Goal: Information Seeking & Learning: Check status

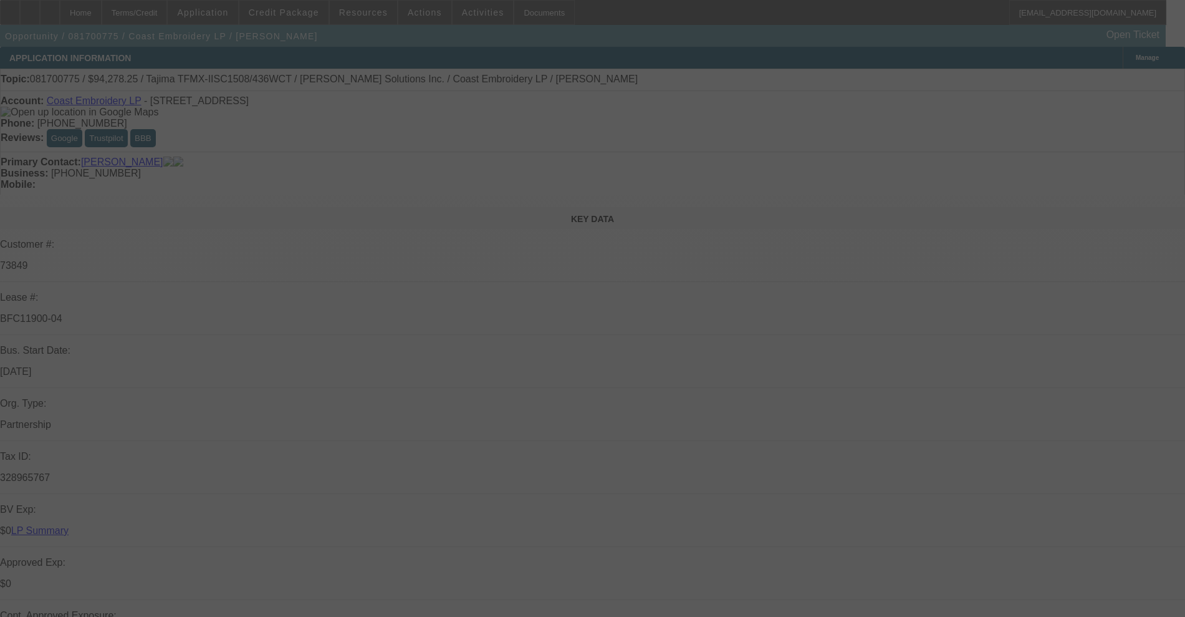
select select "0"
select select "2"
select select "0.1"
select select "4"
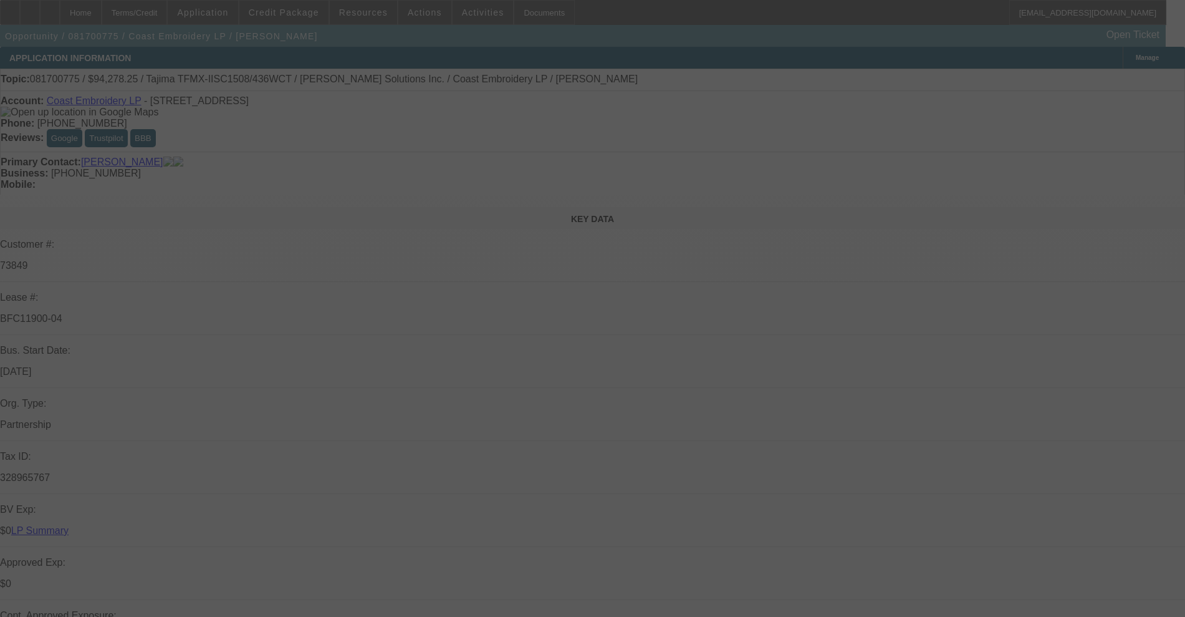
select select "0"
select select "2"
select select "0.1"
select select "4"
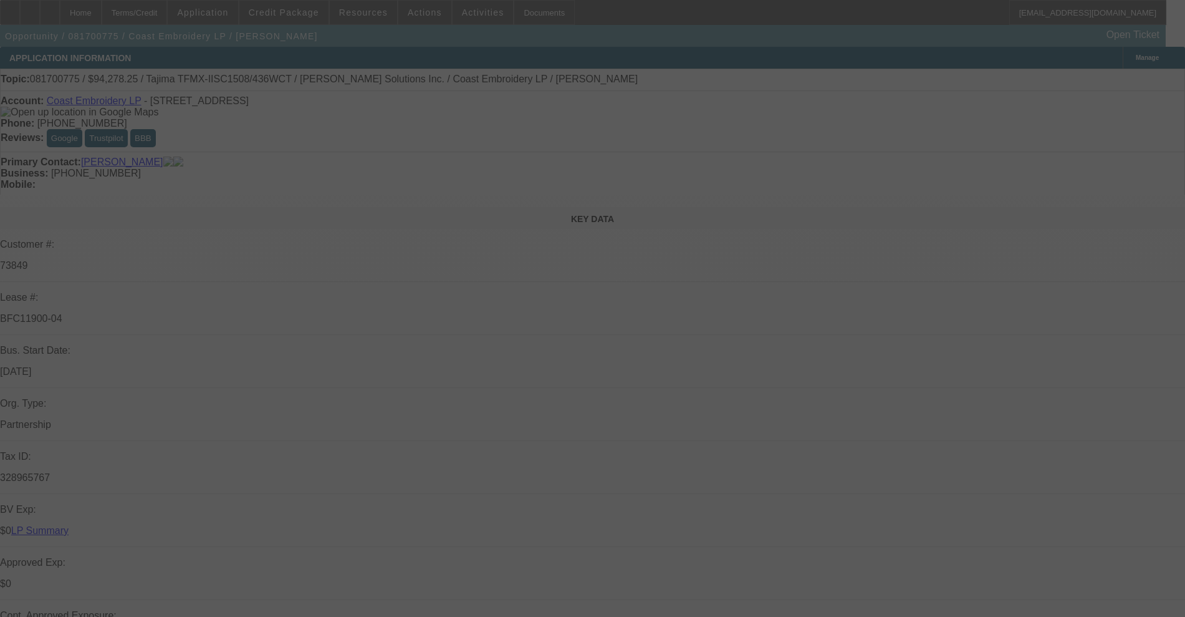
select select "0"
select select "2"
select select "0.1"
select select "4"
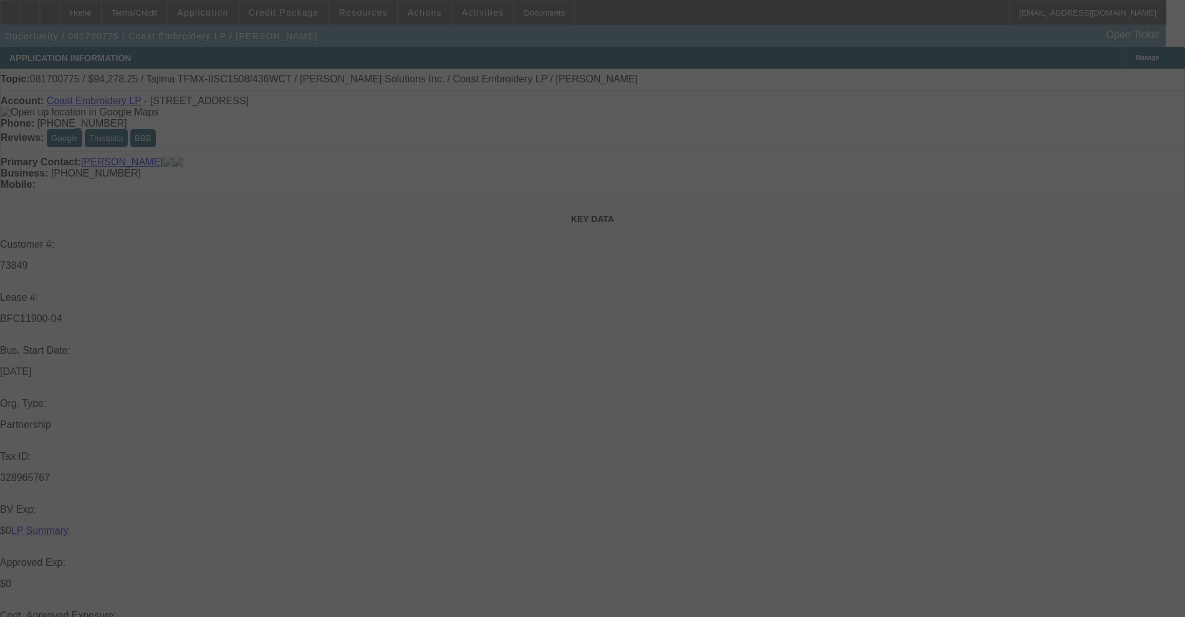
select select "0"
select select "2"
select select "0.1"
select select "4"
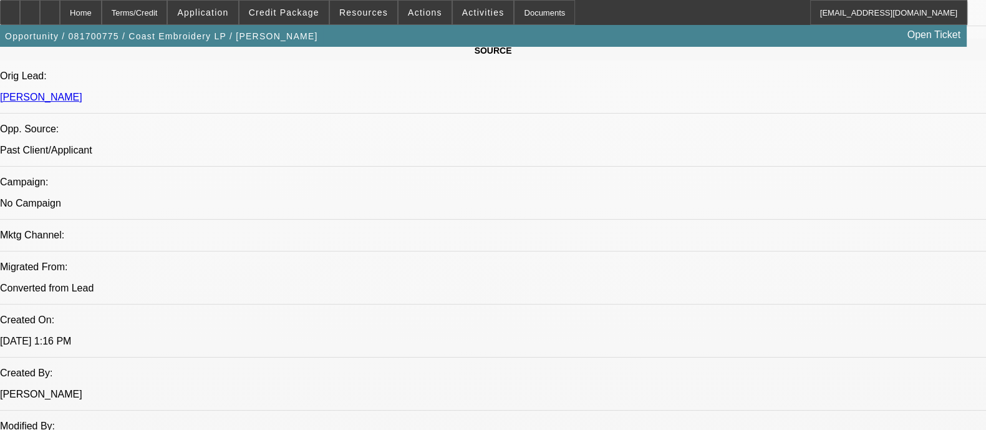
scroll to position [780, 0]
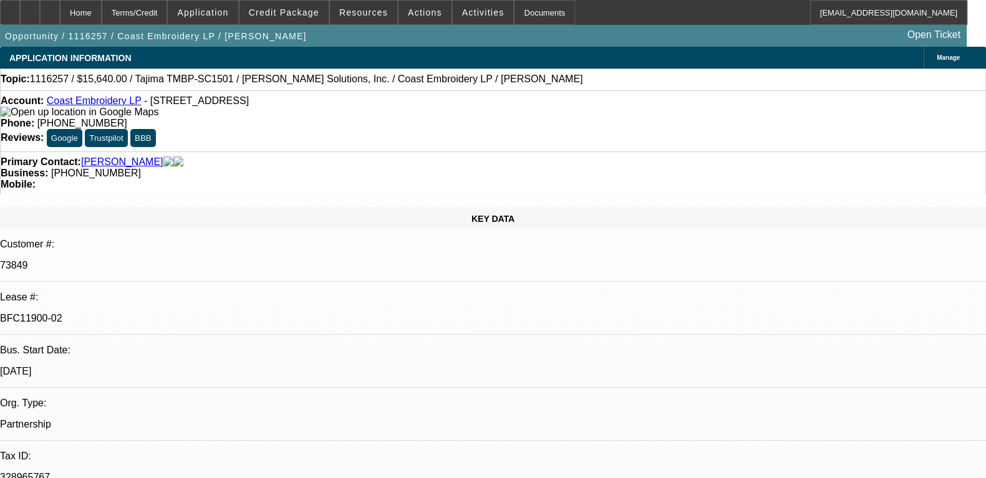
select select "0"
select select "2"
select select "0.1"
select select "4"
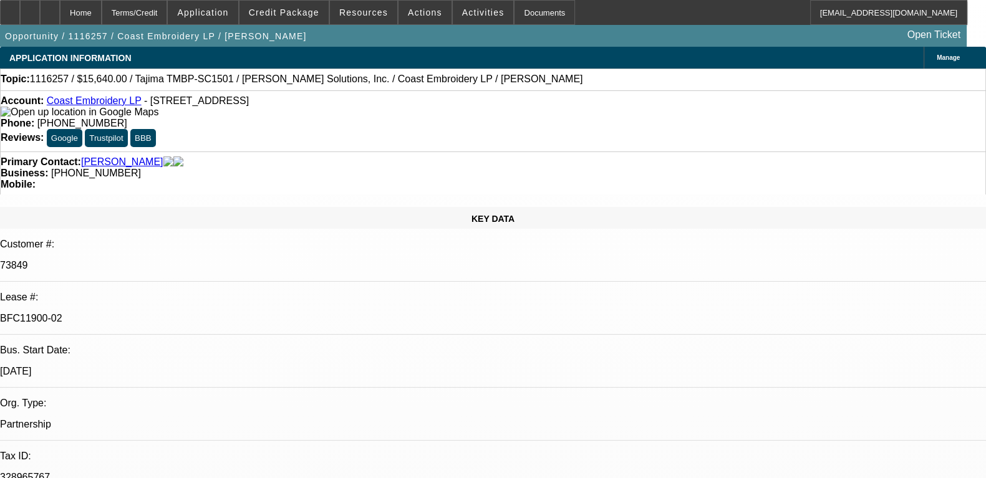
select select "0"
select select "2"
select select "0.1"
select select "4"
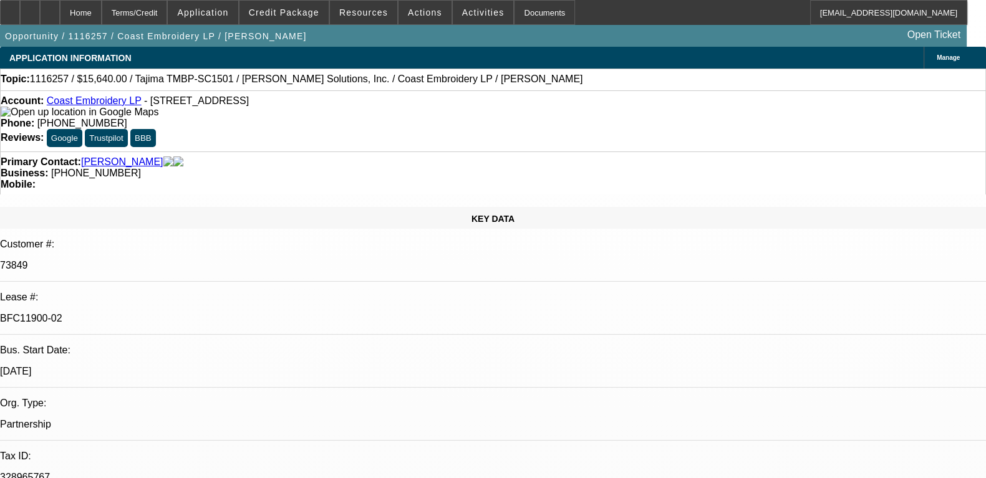
select select "0"
select select "2"
select select "0.1"
select select "4"
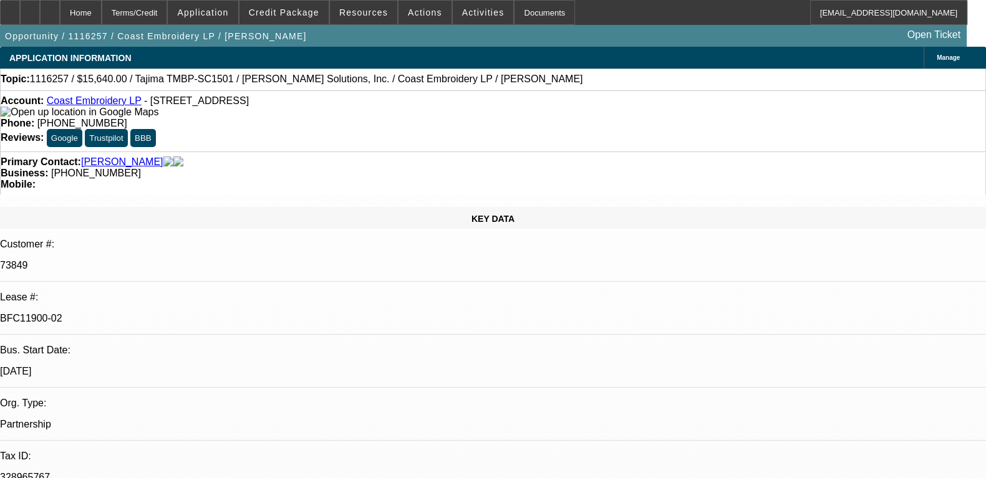
select select "0"
select select "2"
select select "0.1"
select select "4"
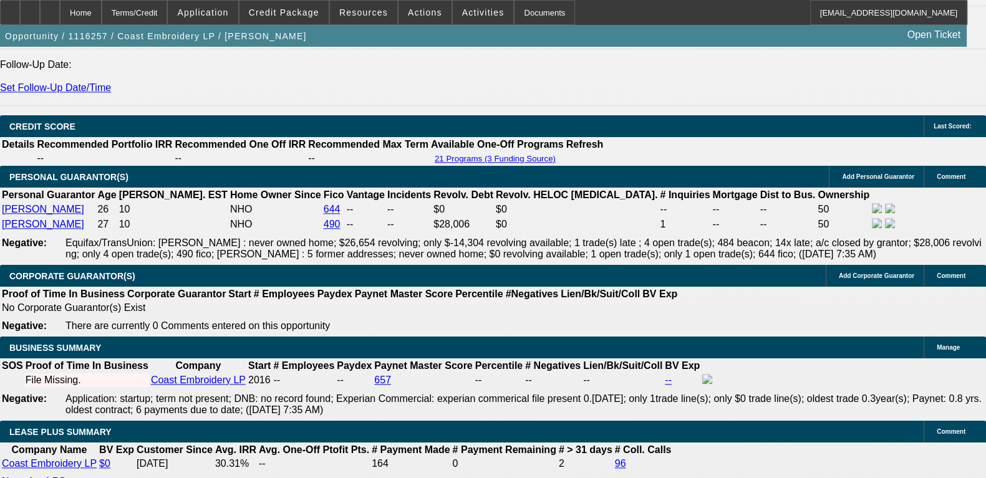
scroll to position [2026, 0]
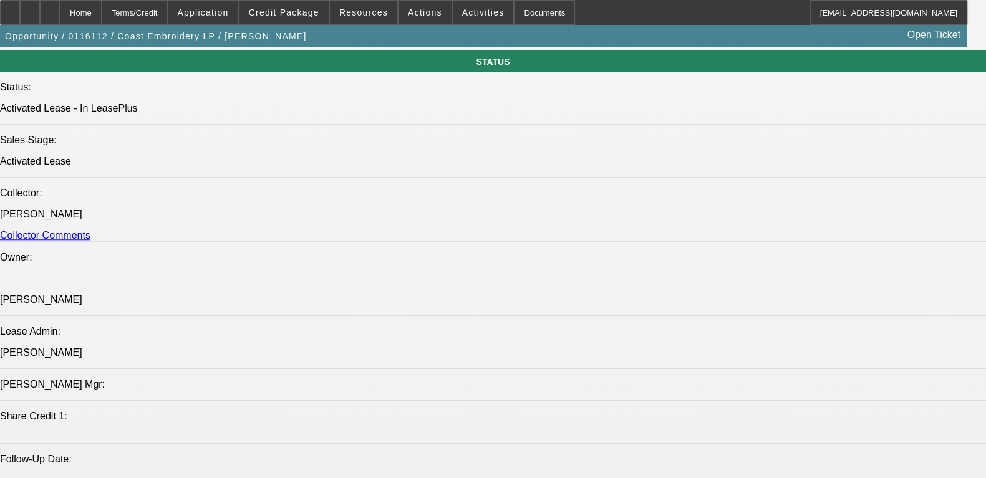
select select "0"
select select "2"
select select "0.1"
select select "4"
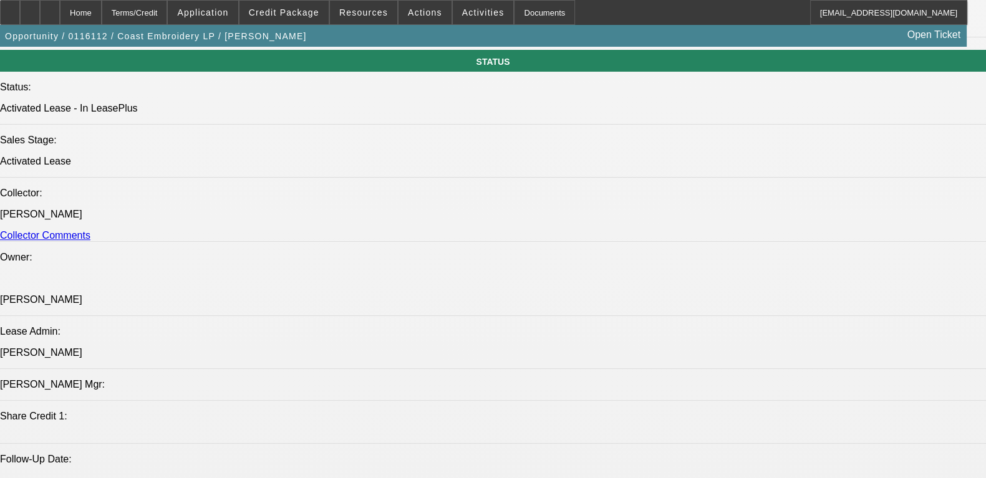
select select "0"
select select "2"
select select "0.1"
select select "4"
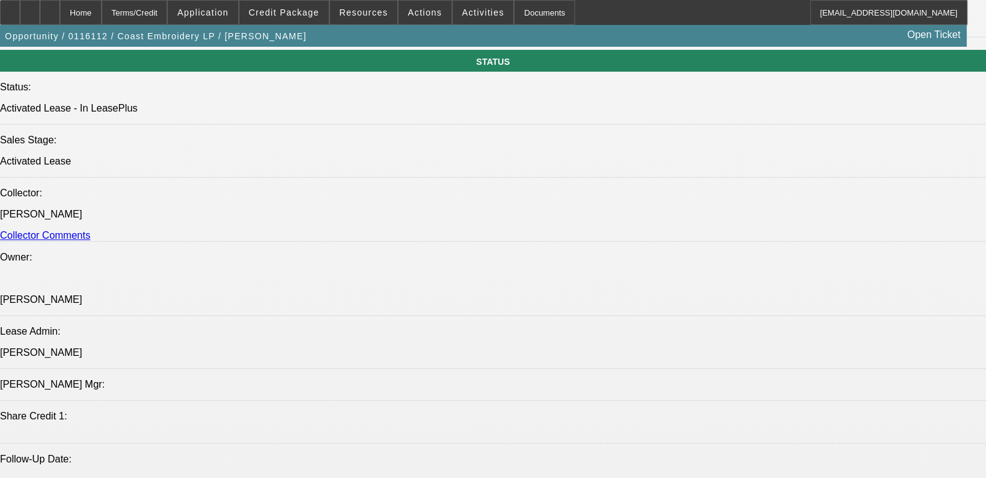
select select "0"
select select "2"
select select "0.1"
select select "4"
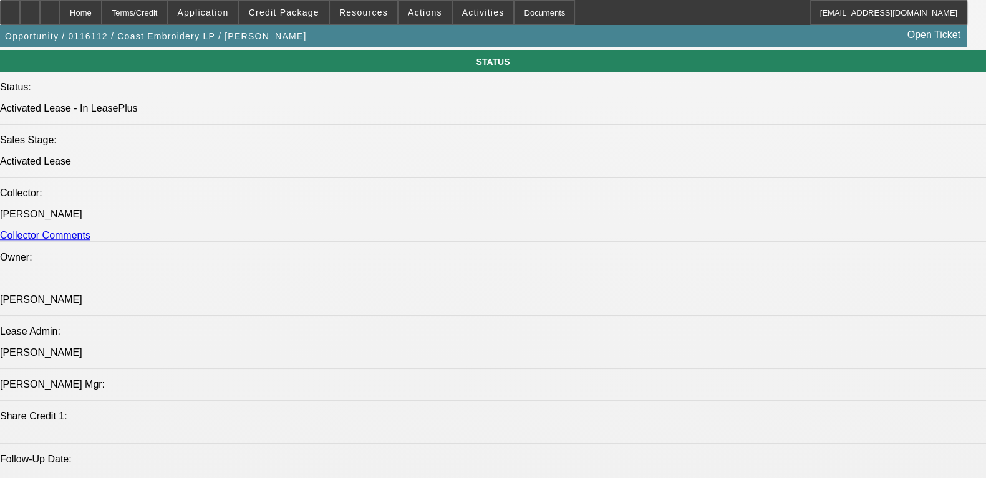
select select "0"
select select "2"
select select "0.1"
select select "4"
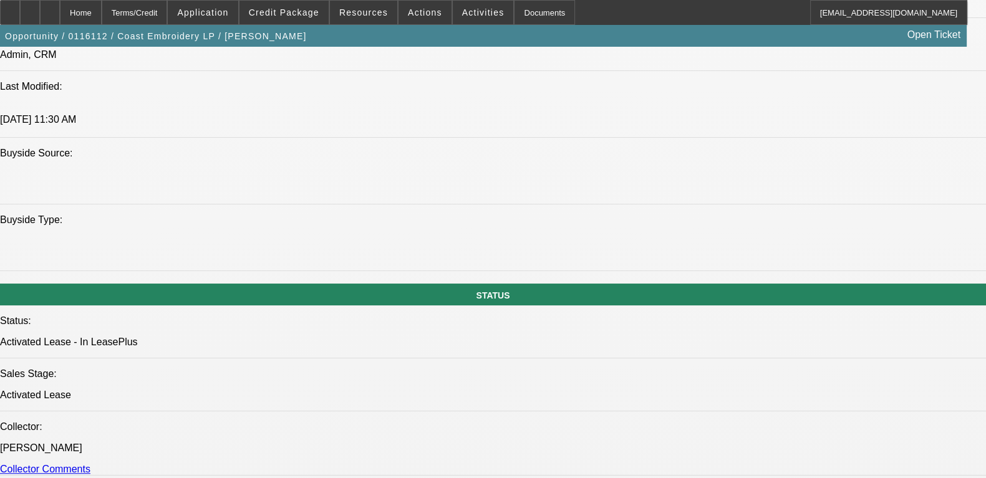
scroll to position [1242, 0]
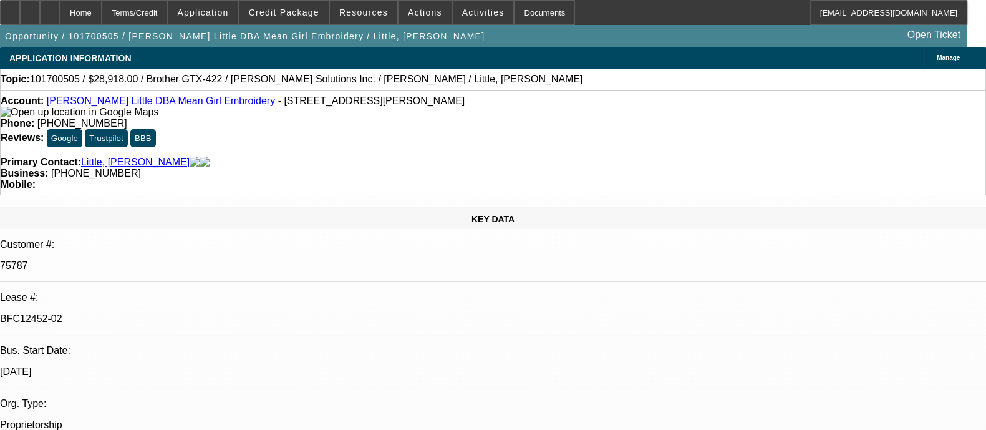
select select "0"
select select "2"
select select "0.1"
select select "4"
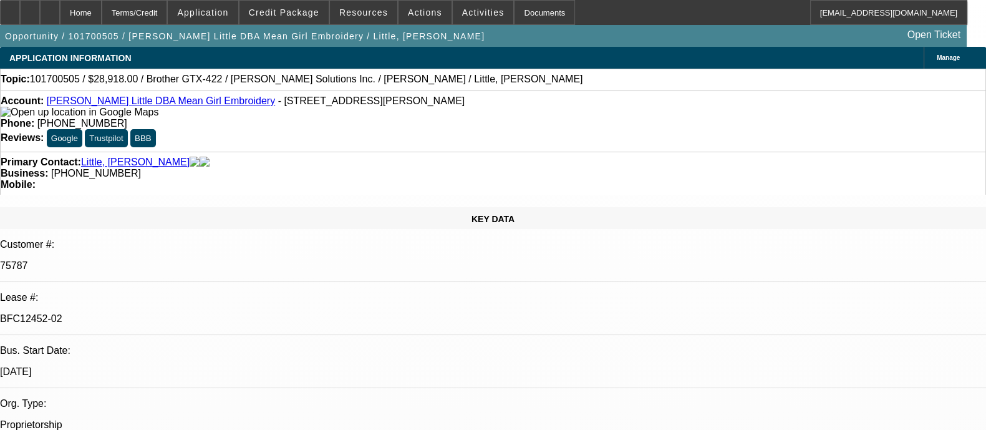
select select "0"
select select "2"
select select "0.1"
select select "4"
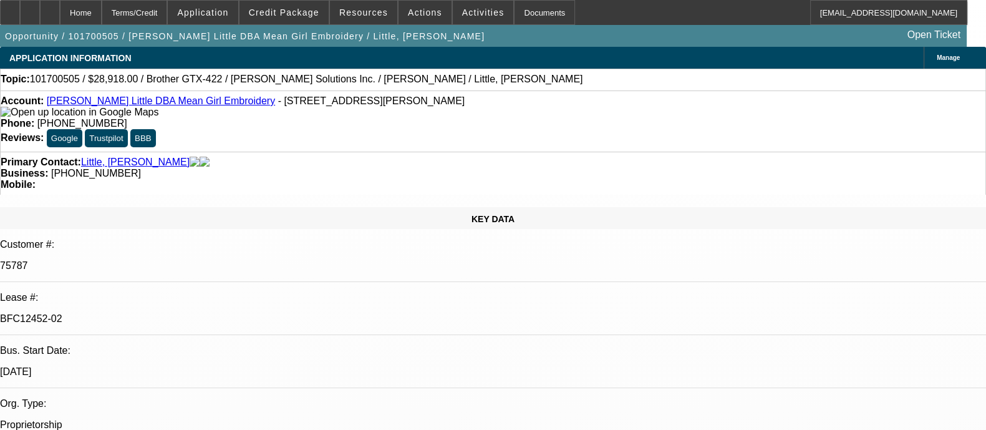
select select "0"
select select "2"
select select "0.1"
select select "4"
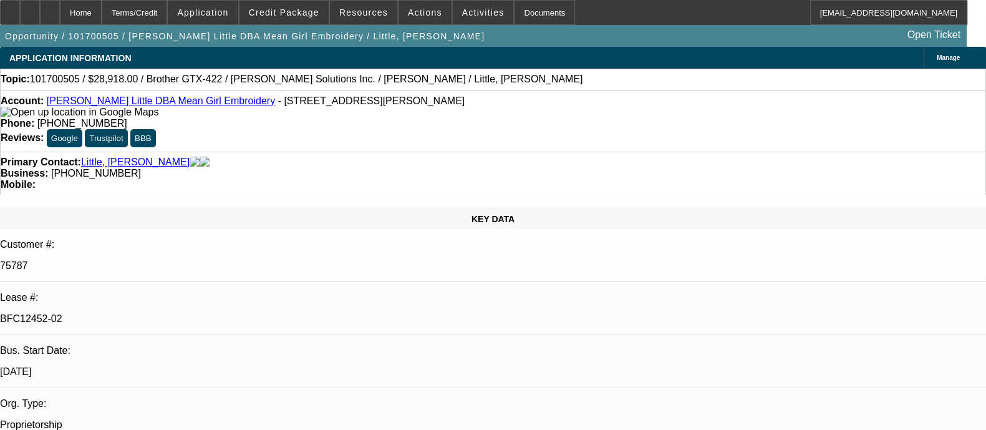
select select "0"
select select "2"
select select "0.1"
select select "4"
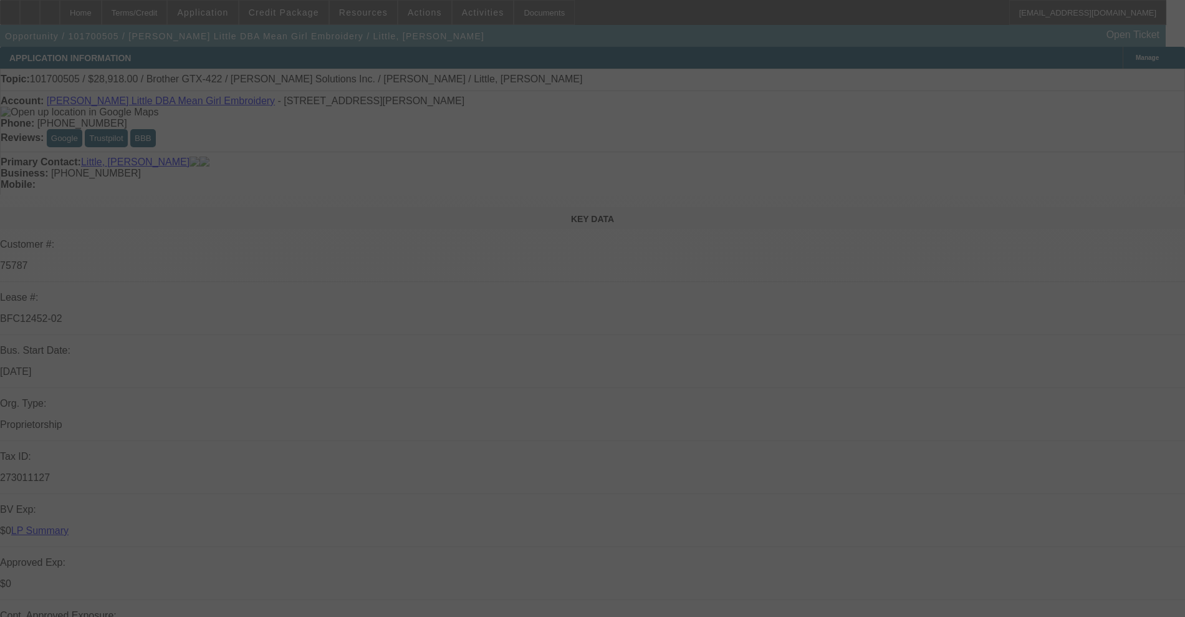
select select "0"
select select "2"
select select "0.1"
select select "4"
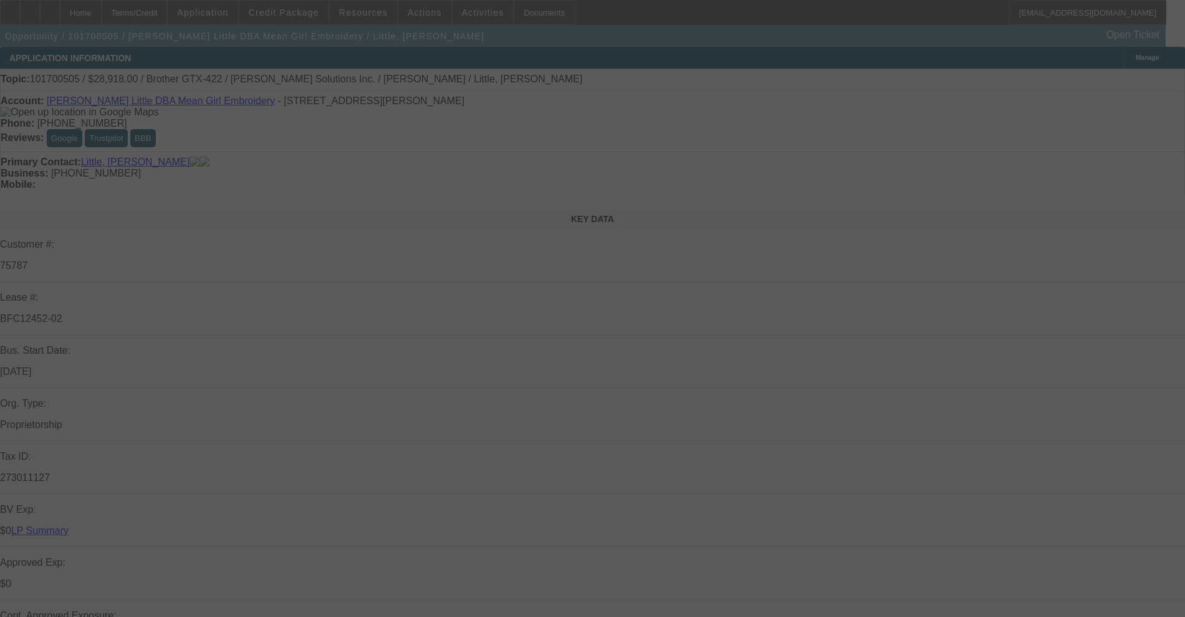
select select "0"
select select "2"
select select "0.1"
select select "4"
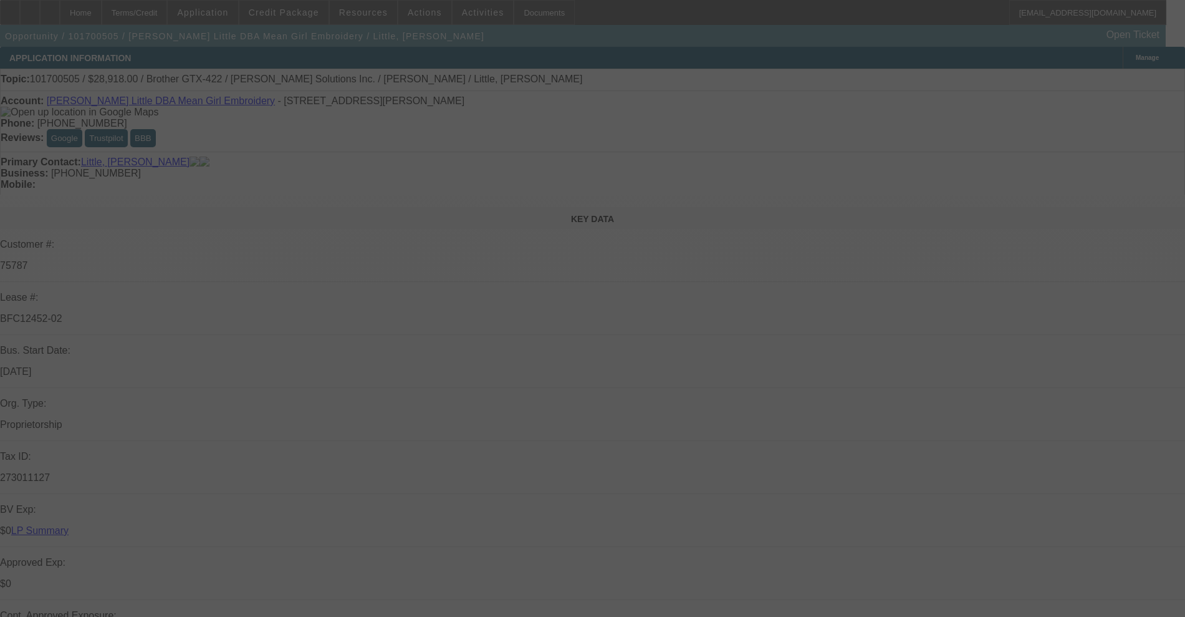
select select "0"
select select "2"
select select "0.1"
select select "4"
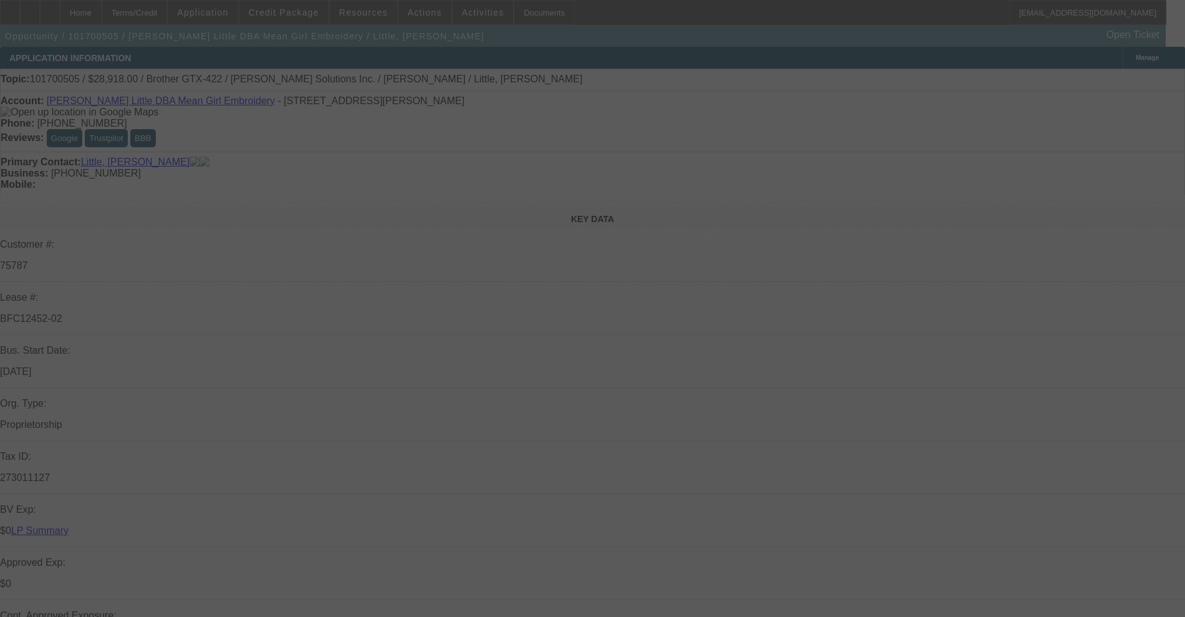
select select "0"
select select "2"
select select "0.1"
select select "4"
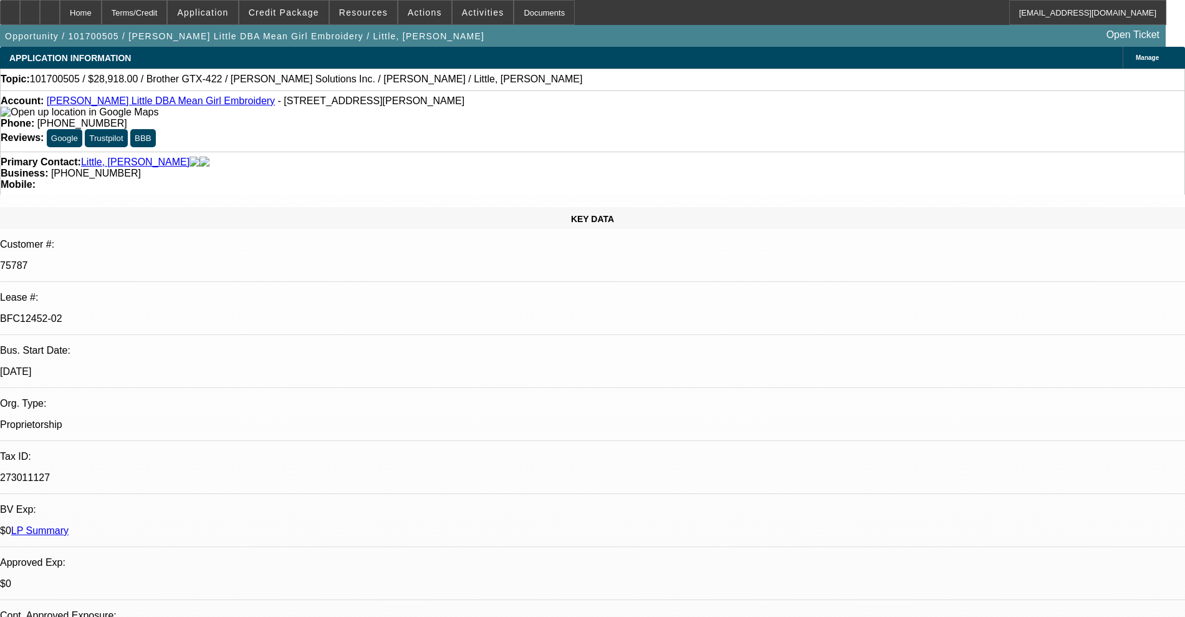
click at [182, 313] on p "BFC12452-02" at bounding box center [592, 318] width 1185 height 11
drag, startPoint x: 186, startPoint y: 208, endPoint x: 149, endPoint y: 208, distance: 37.4
click at [149, 313] on p "BFC12452-02" at bounding box center [592, 318] width 1185 height 11
copy p "BFC12452"
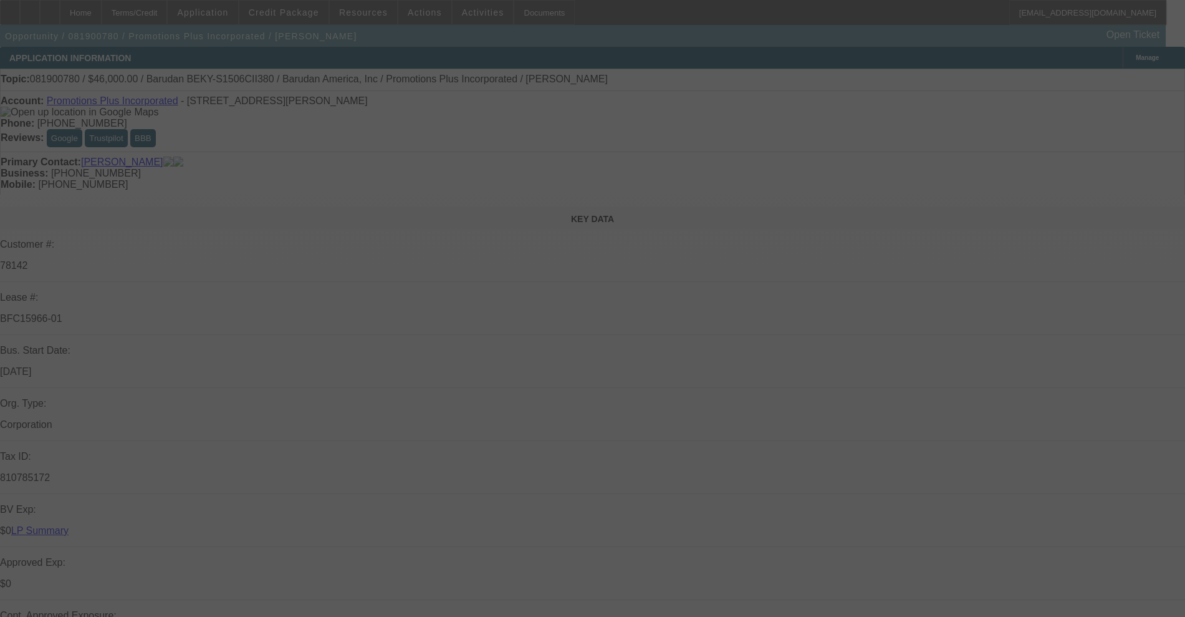
select select "0"
select select "2"
select select "0"
select select "6"
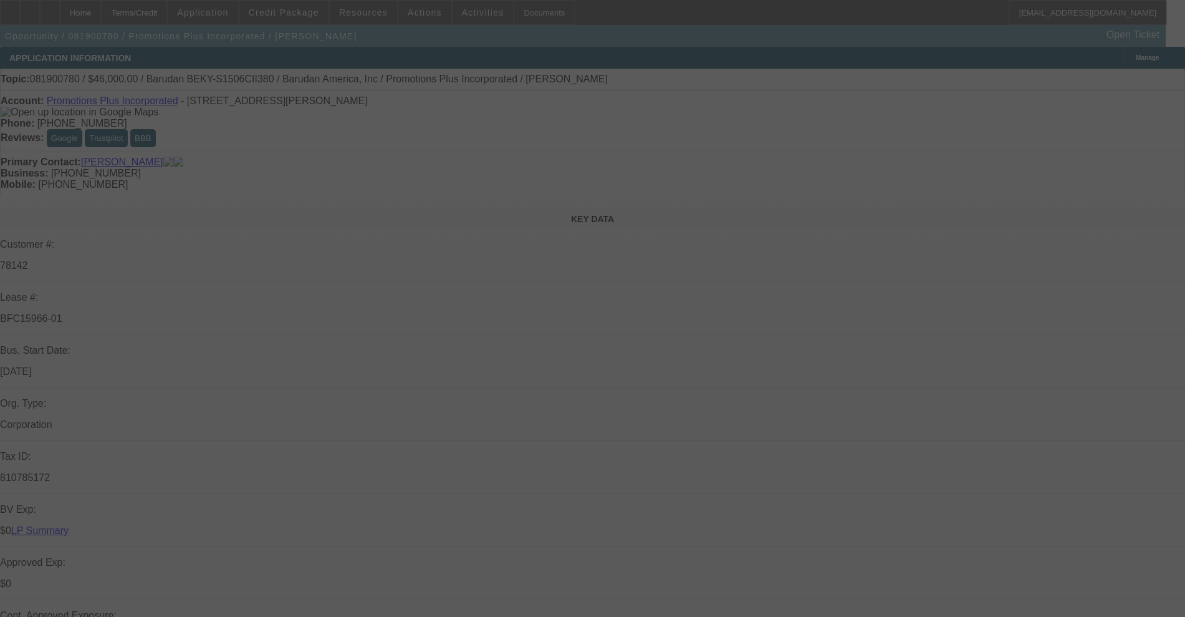
select select "0"
select select "2"
select select "0"
select select "6"
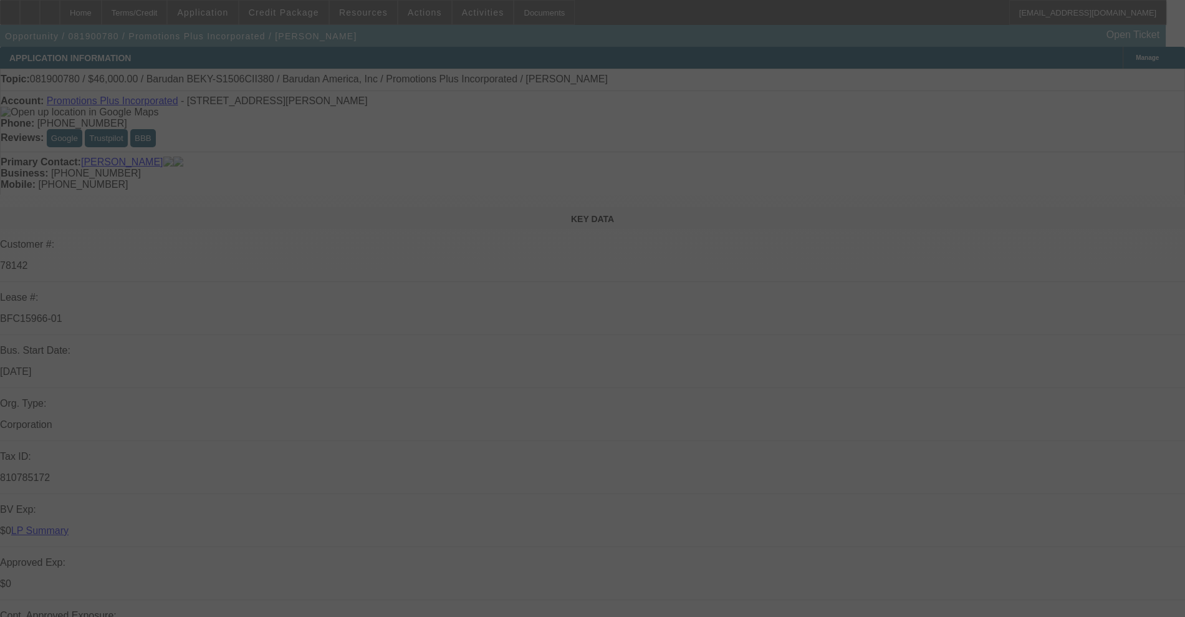
select select "0"
select select "2"
select select "0"
select select "6"
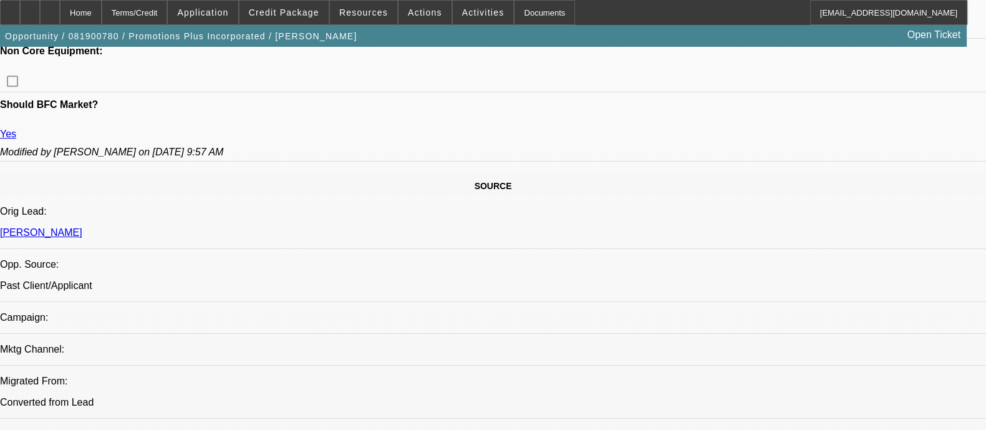
scroll to position [702, 0]
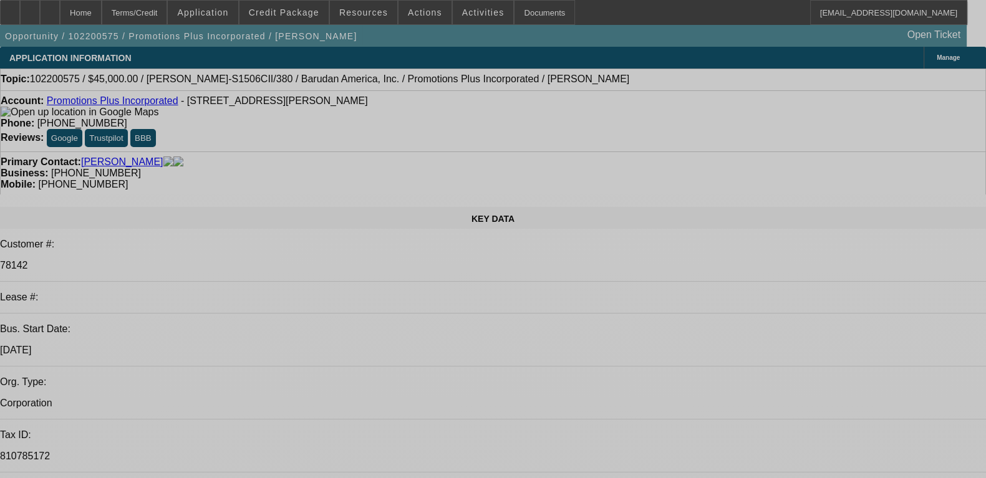
select select "0"
select select "6"
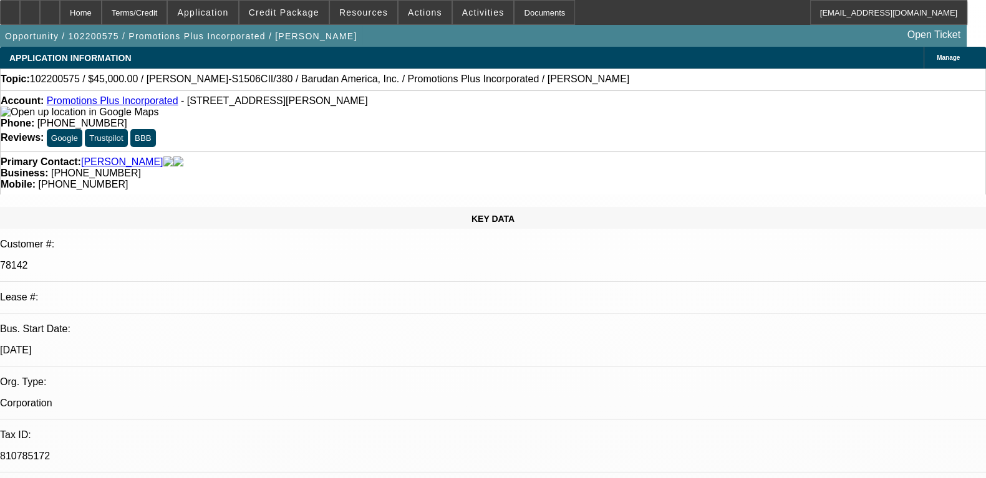
select select "0"
select select "6"
select select "0"
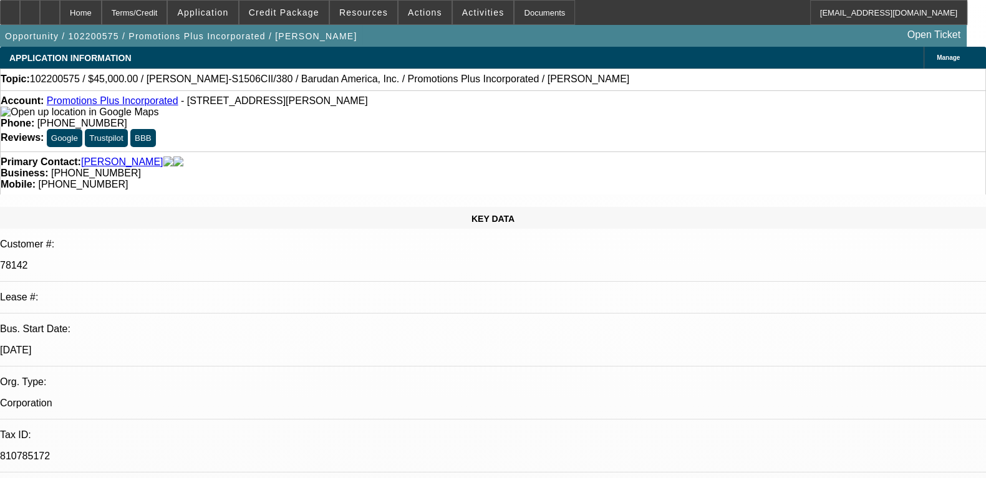
select select "0"
select select "6"
select select "0"
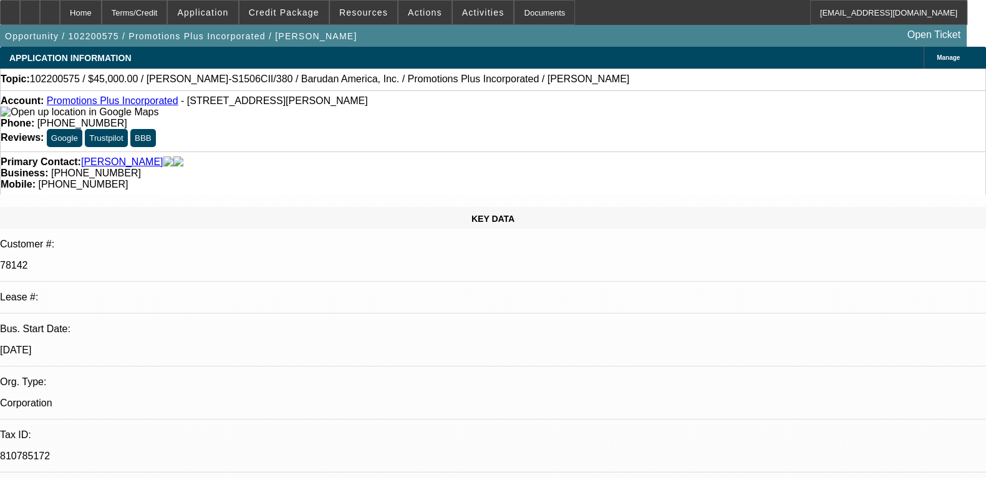
select select "0"
select select "6"
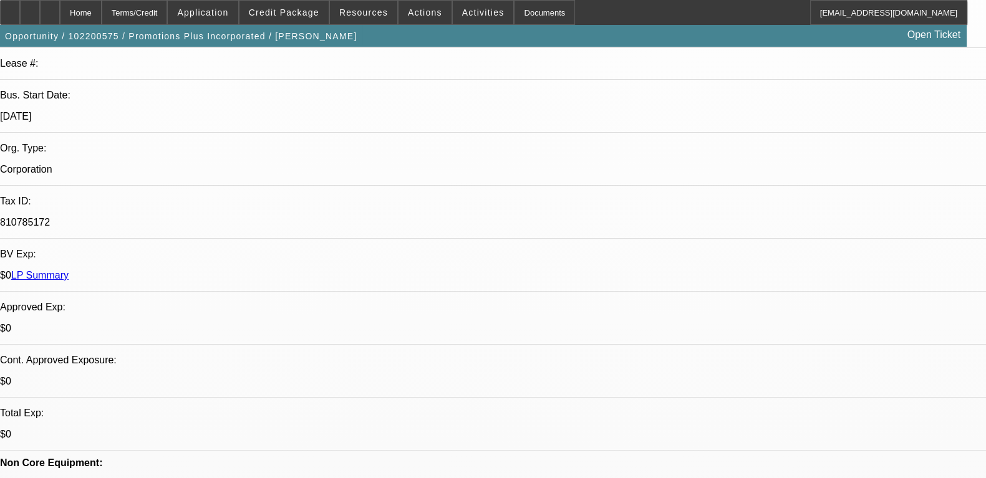
scroll to position [468, 0]
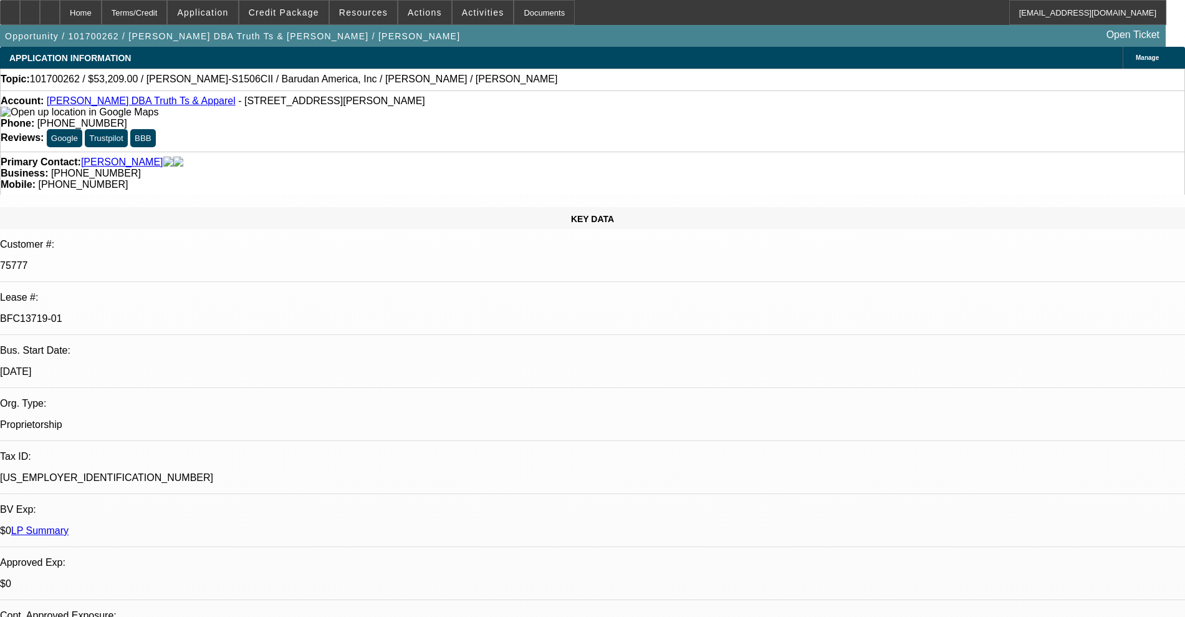
select select "0"
select select "2"
select select "0.1"
select select "4"
select select "0"
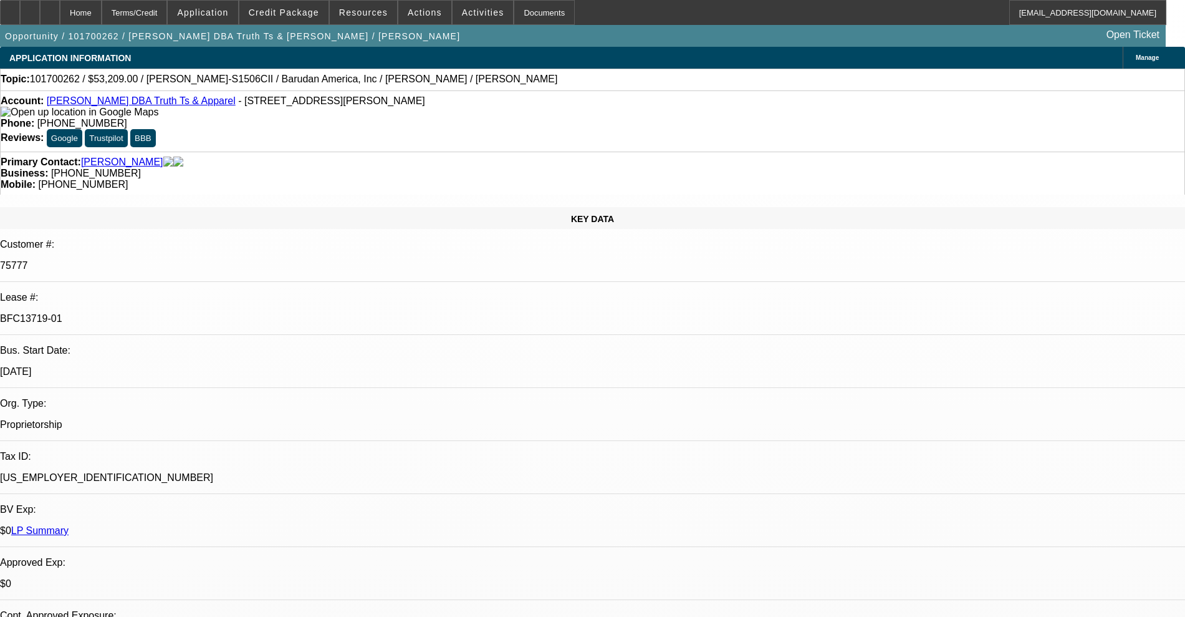
select select "2"
select select "0.1"
select select "4"
select select "0"
select select "2"
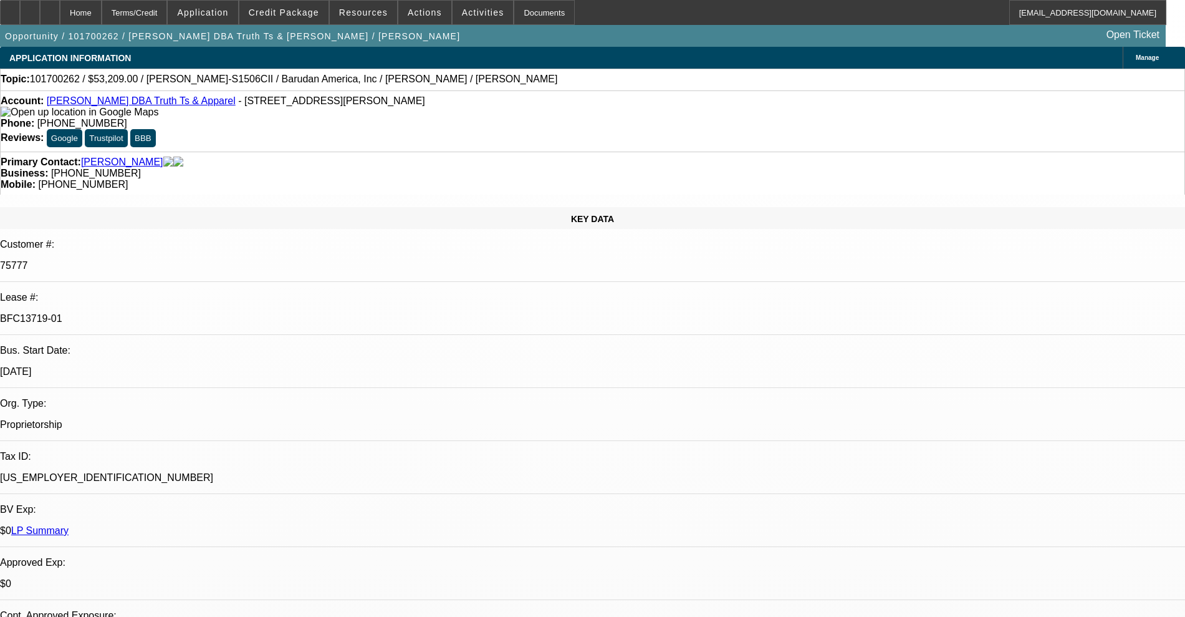
select select "0"
select select "2"
select select "0"
select select "2"
select select "0.1"
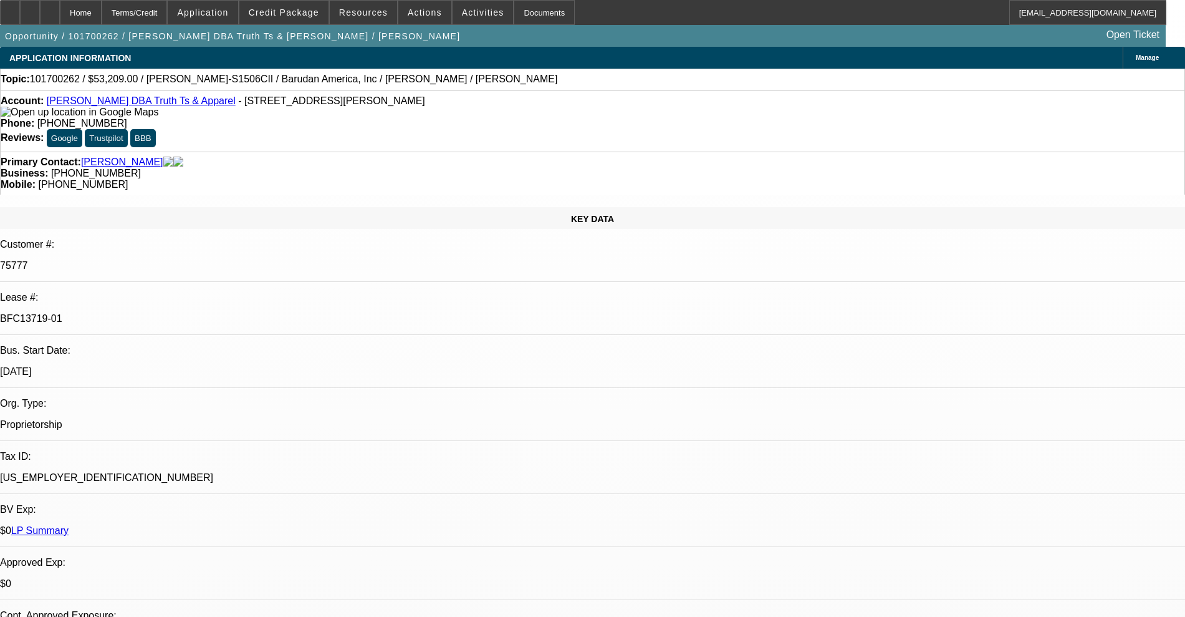
select select "2"
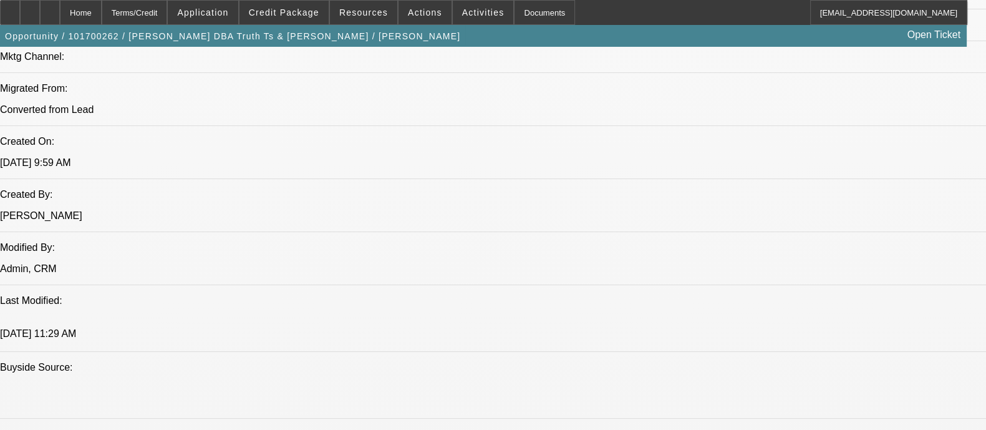
scroll to position [935, 0]
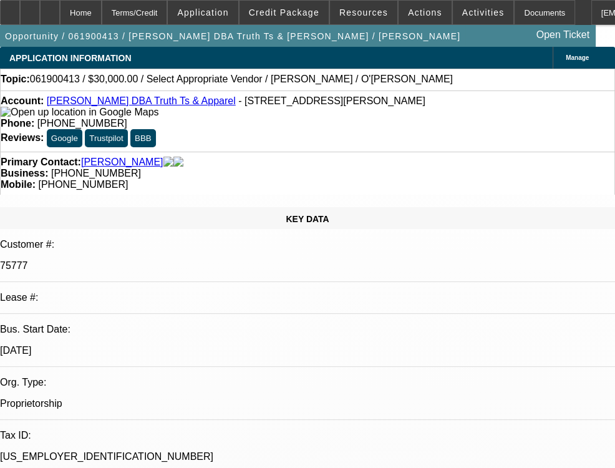
select select "0"
select select "2"
select select "0.1"
select select "1"
select select "2"
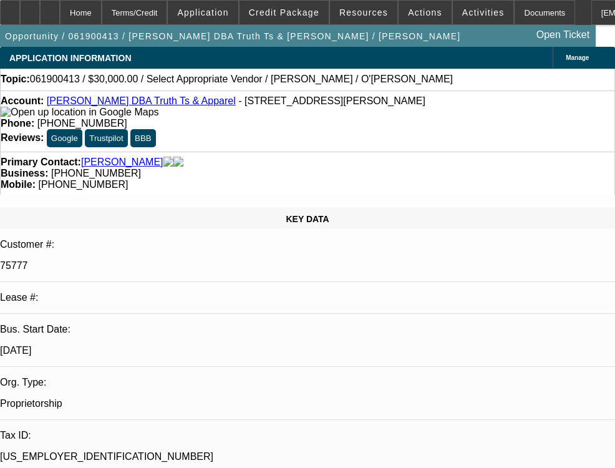
select select
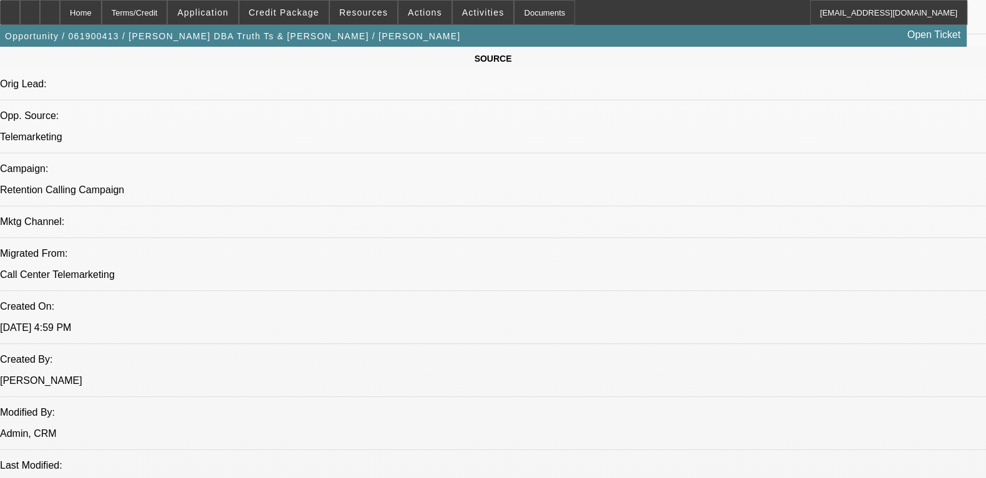
scroll to position [780, 0]
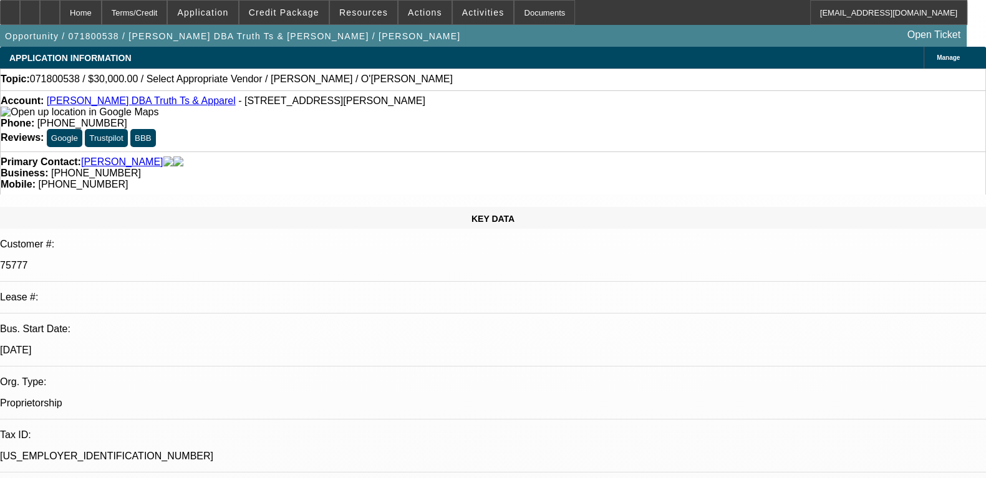
select select "0"
select select "2"
select select "0.1"
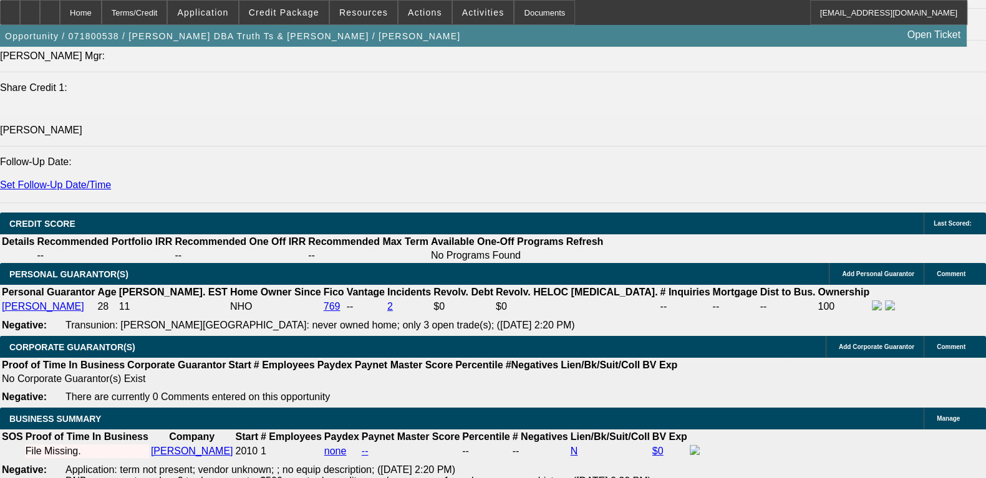
scroll to position [311, 0]
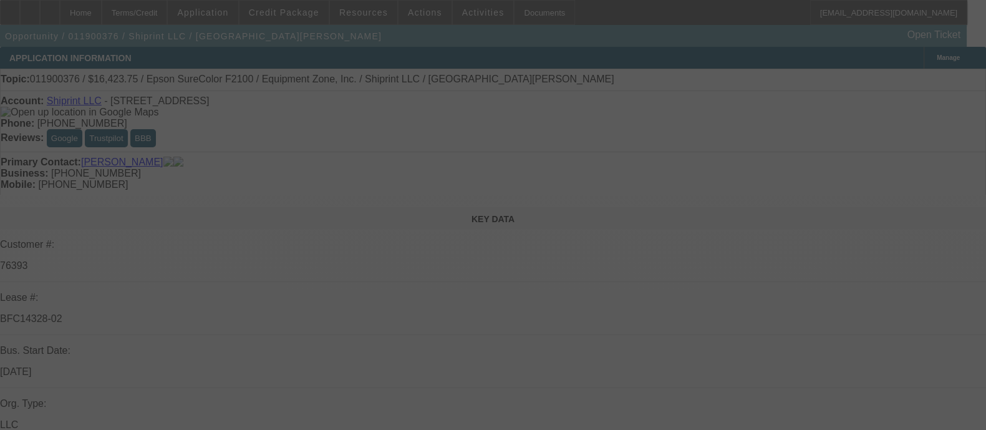
select select "0"
select select "2"
select select "0.1"
select select "8"
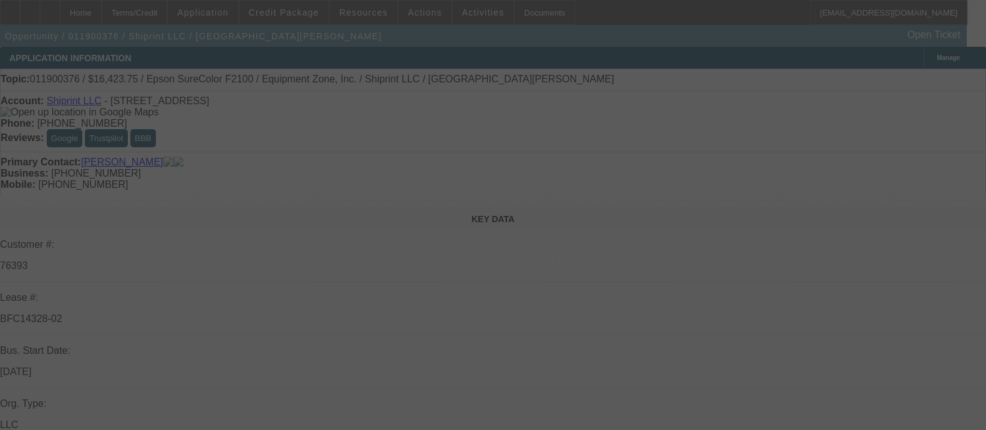
select select "0"
select select "2"
select select "0.1"
select select "4"
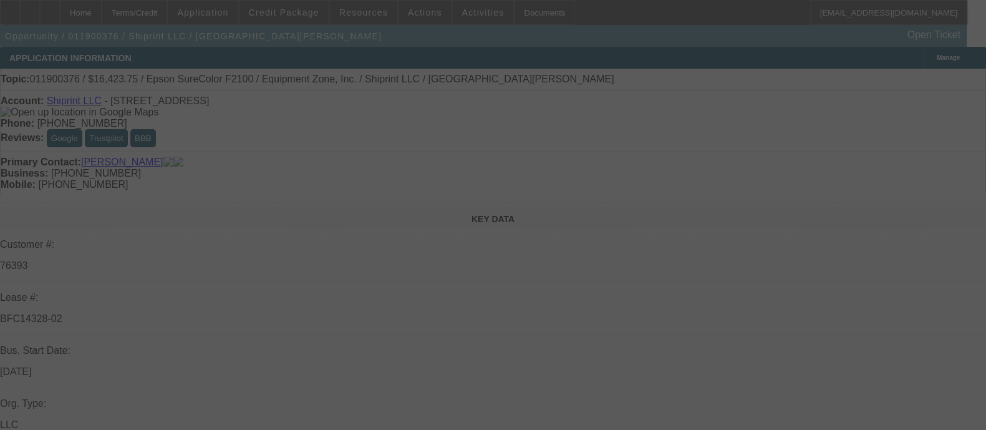
select select "0"
select select "2"
select select "0.15"
select select "5"
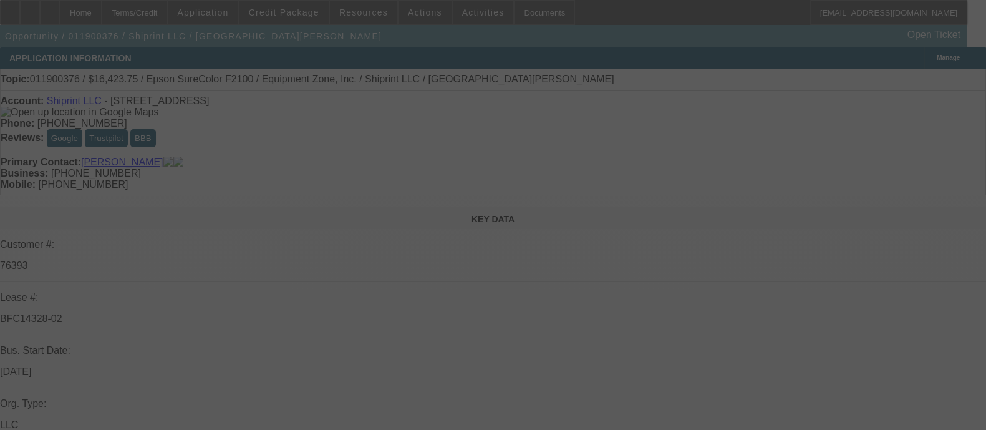
select select "0"
select select "3"
select select "2"
select select "0.15"
select select "5"
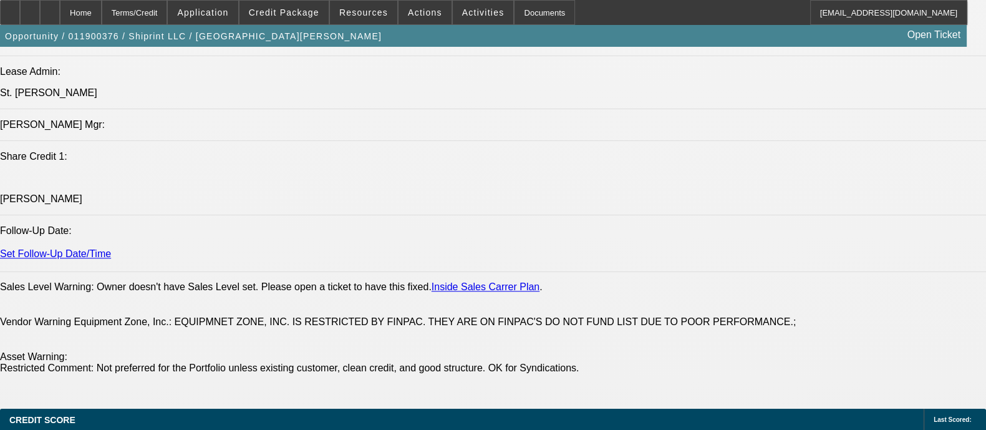
scroll to position [1637, 0]
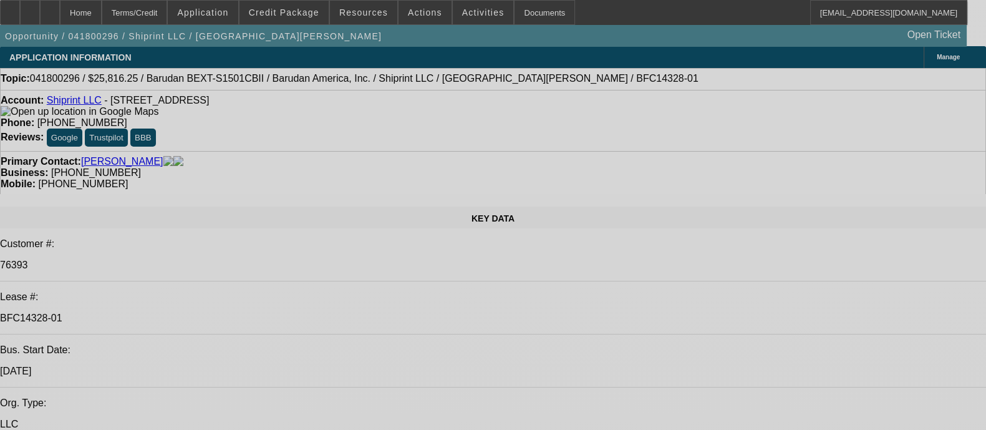
select select "0"
select select "2"
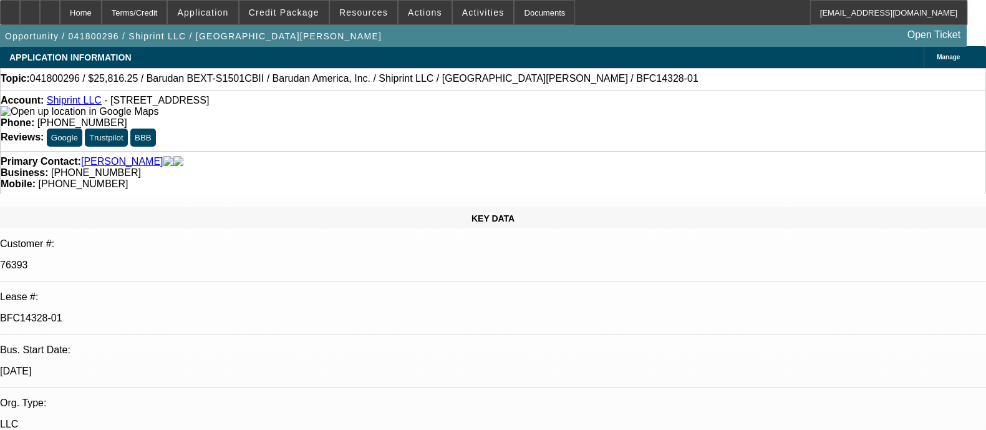
select select "2"
select select "0.1"
select select "8"
select select "0"
select select "2"
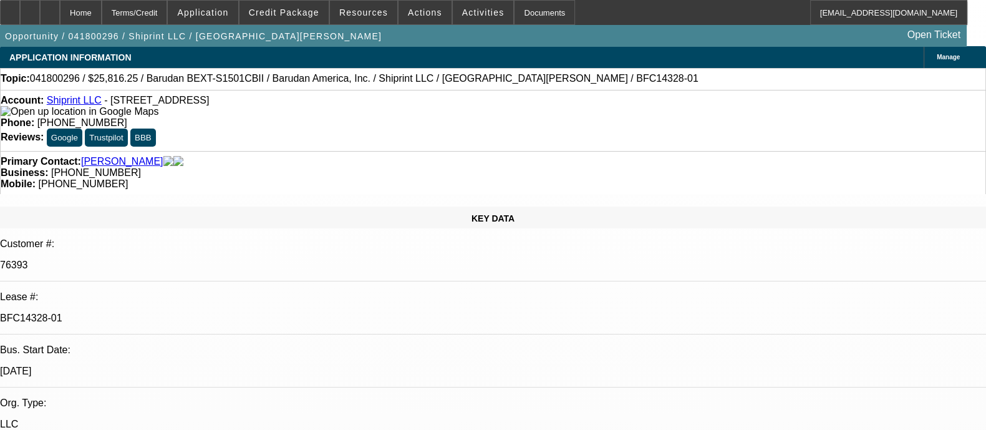
select select "2"
select select "0.1"
select select "8"
select select "0"
select select "2"
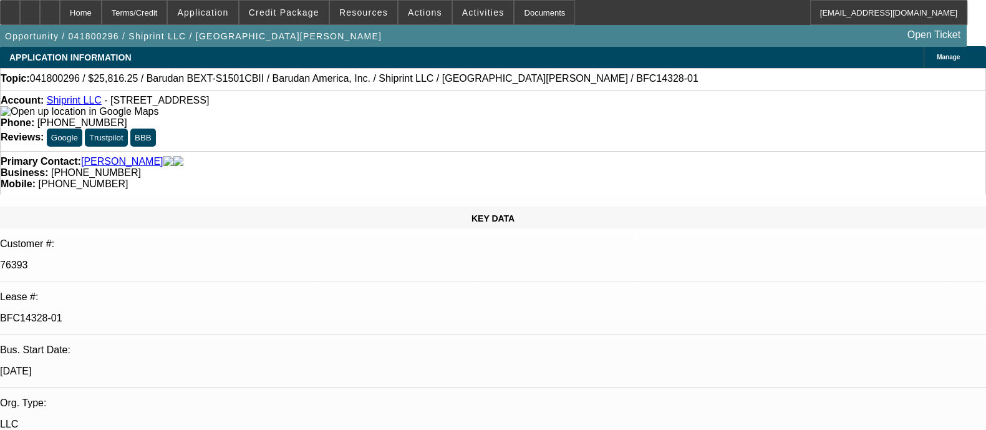
select select "2"
select select "0"
select select "6"
select select "0"
select select "2"
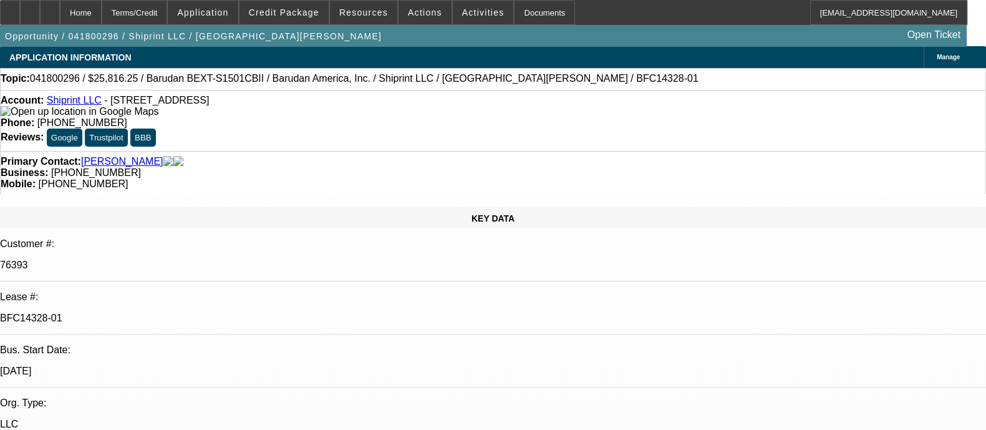
select select "2"
select select "0.1"
select select "8"
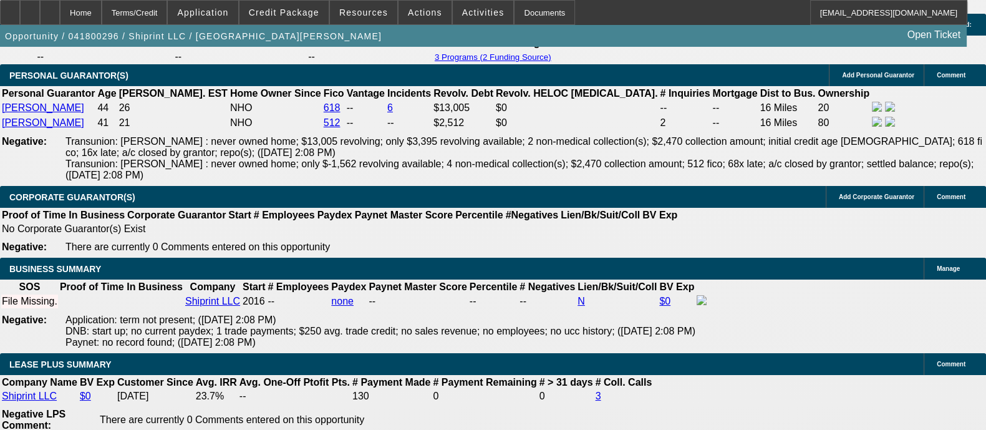
scroll to position [2079, 0]
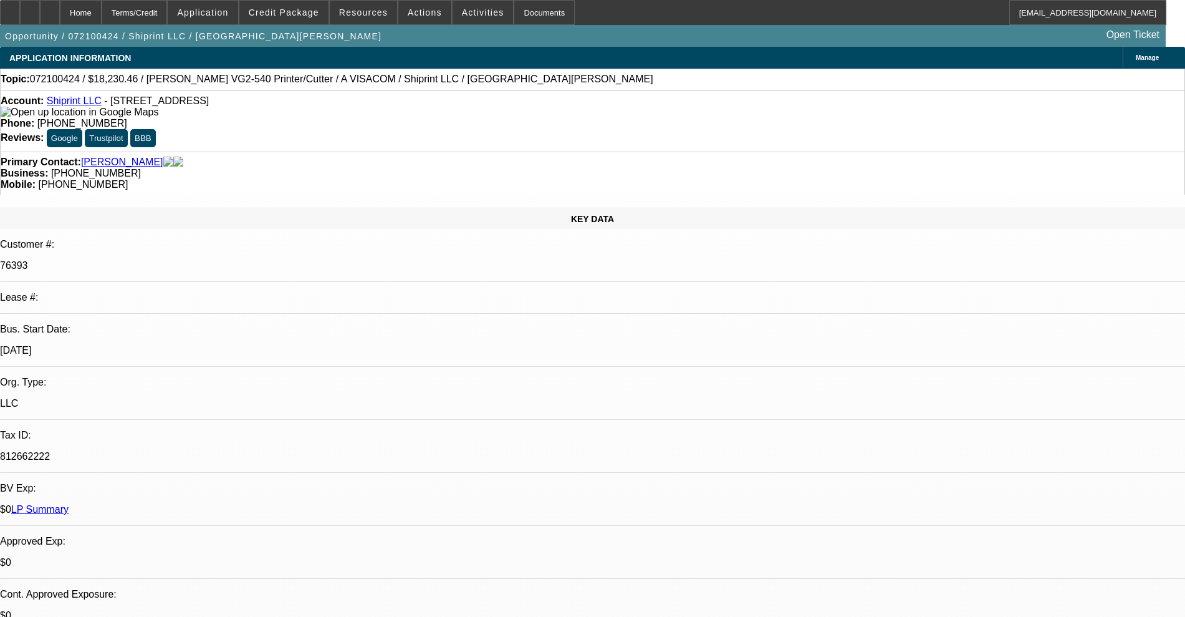
select select "0"
select select "6"
select select "0"
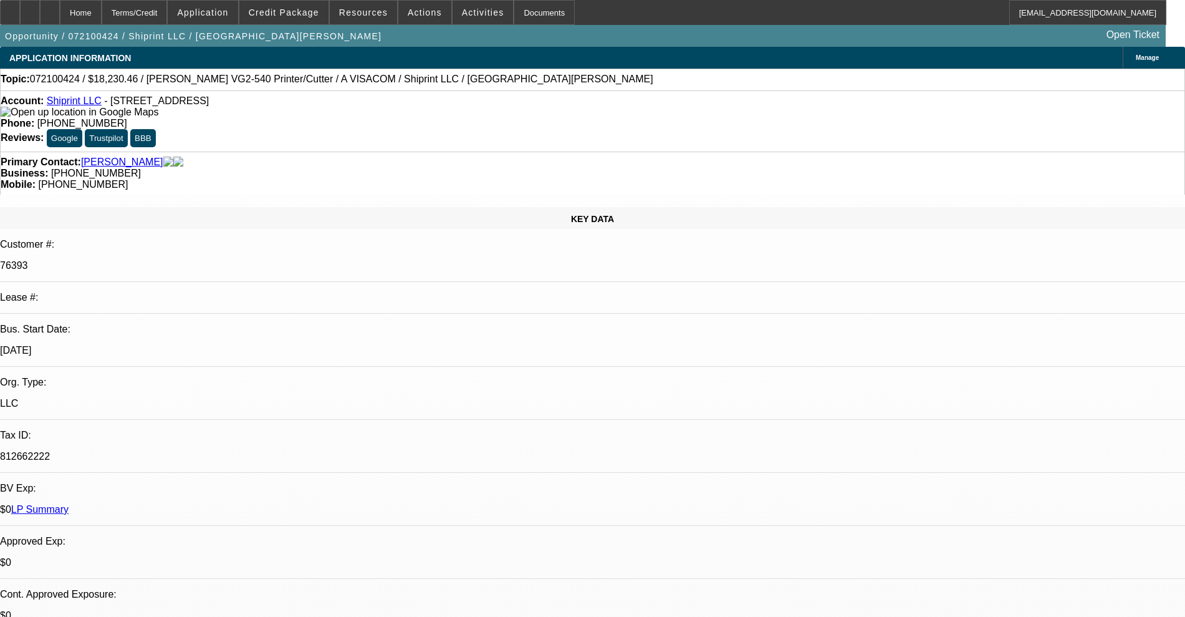
select select "0"
select select "6"
select select "0"
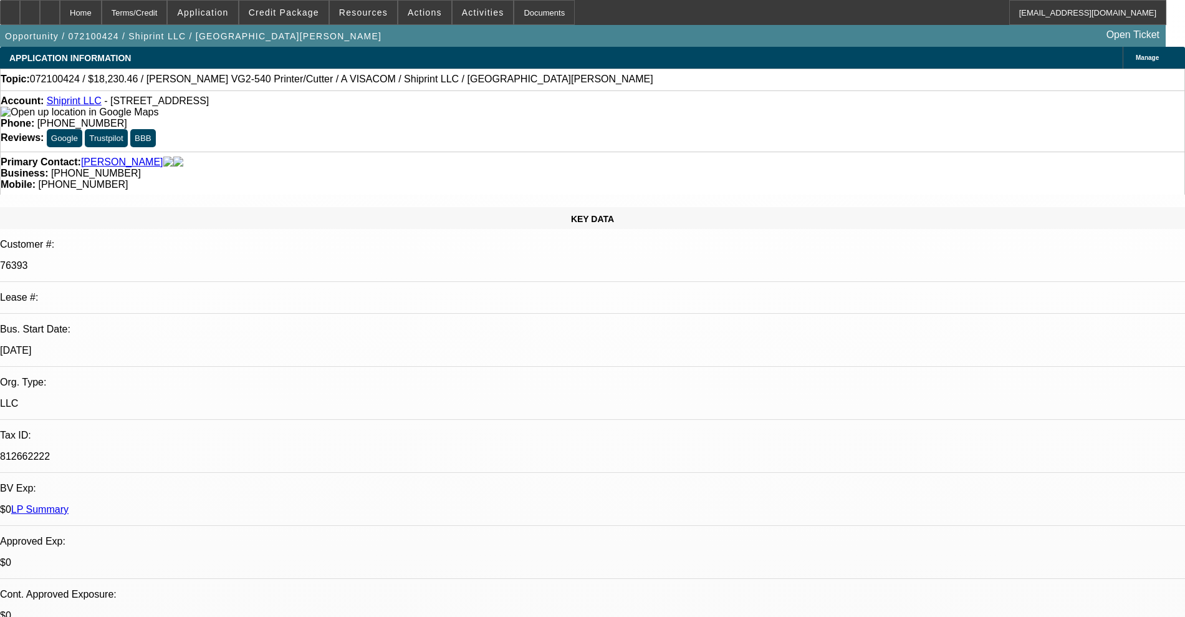
select select "0"
select select "6"
select select "0"
select select "2"
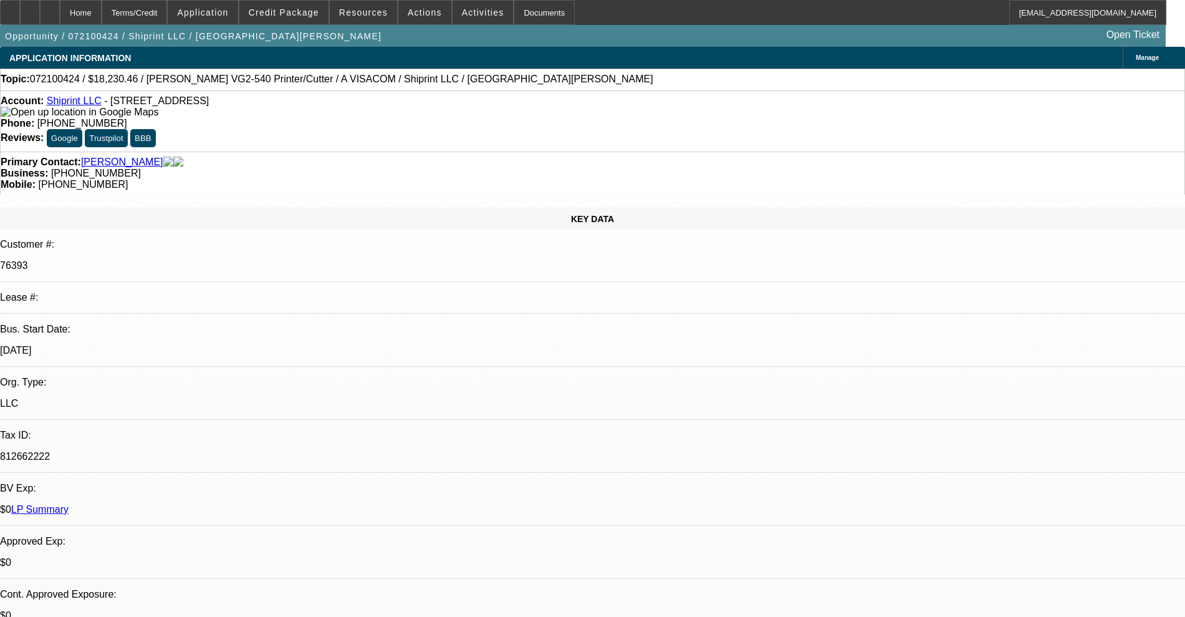
select select "0"
select select "6"
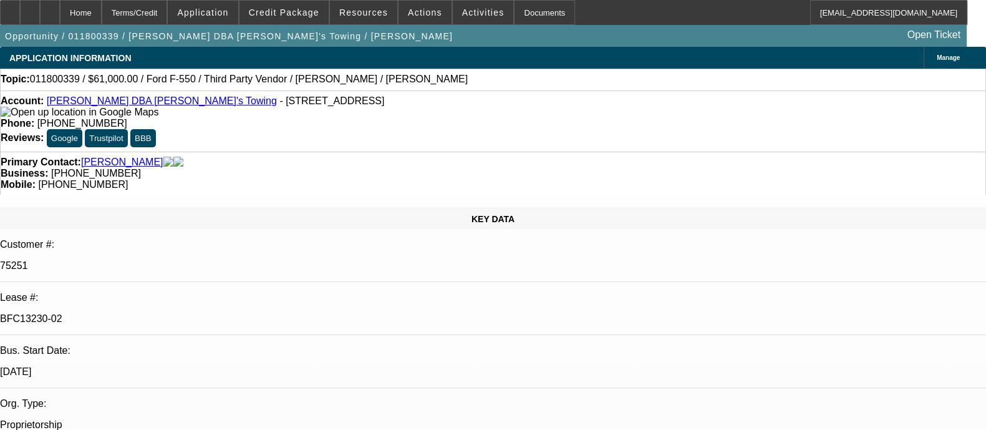
select select "0"
select select "6"
select select "0"
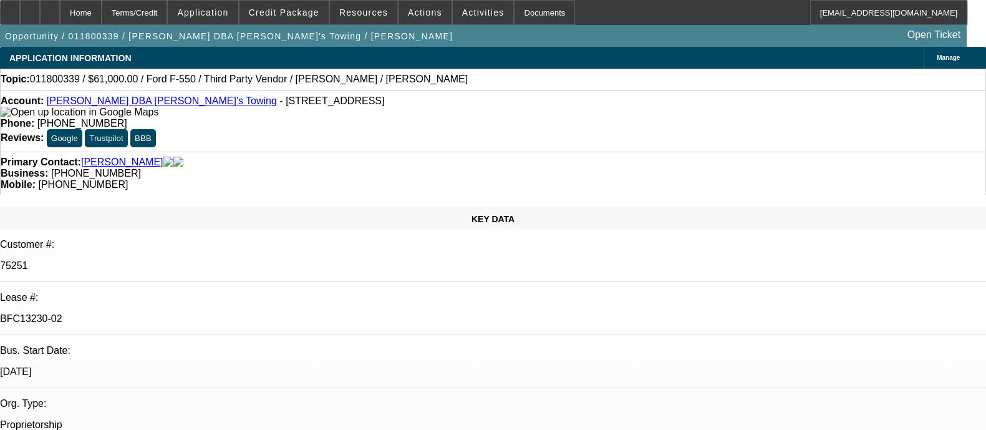
select select "0"
select select "2"
select select "0"
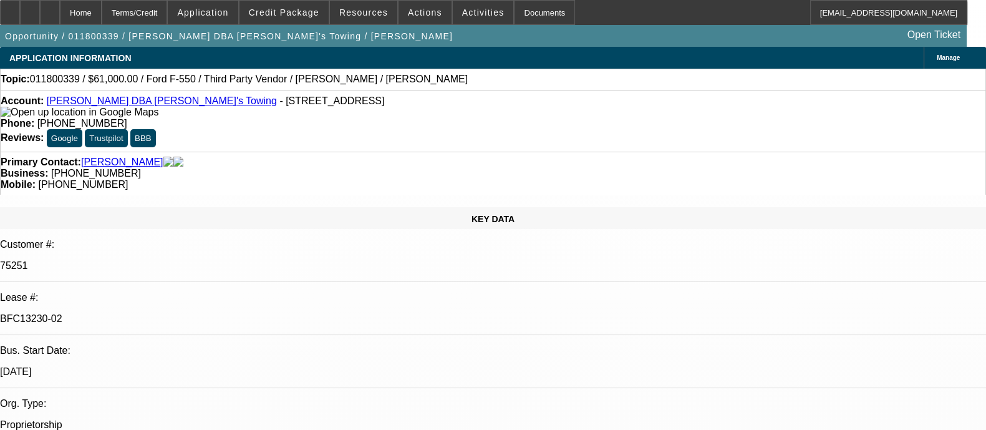
select select "0"
select select "2"
select select "0"
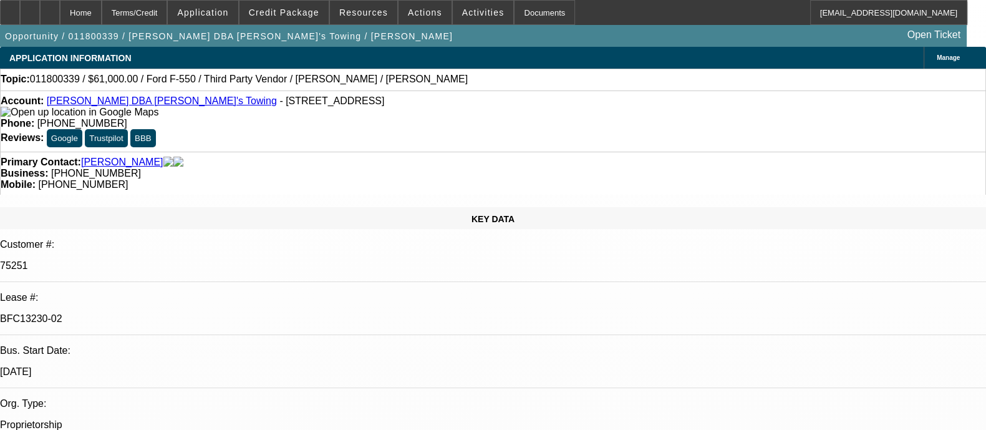
select select "2"
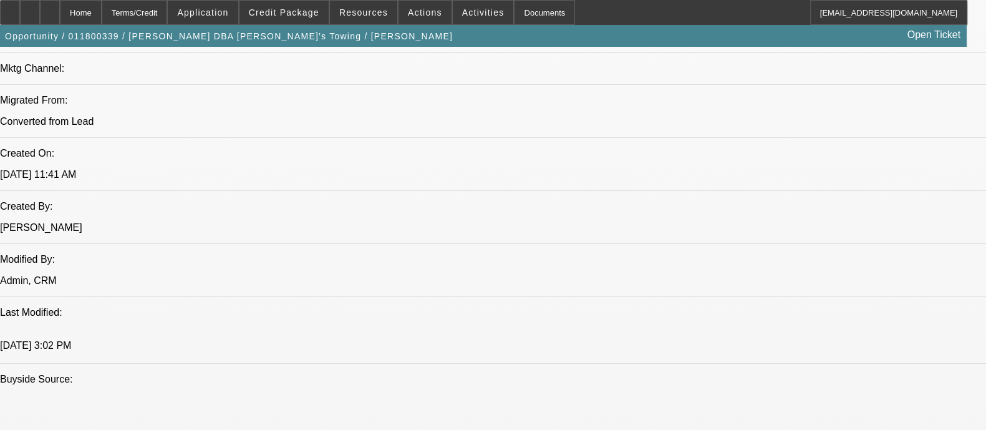
scroll to position [935, 0]
